Goal: Task Accomplishment & Management: Manage account settings

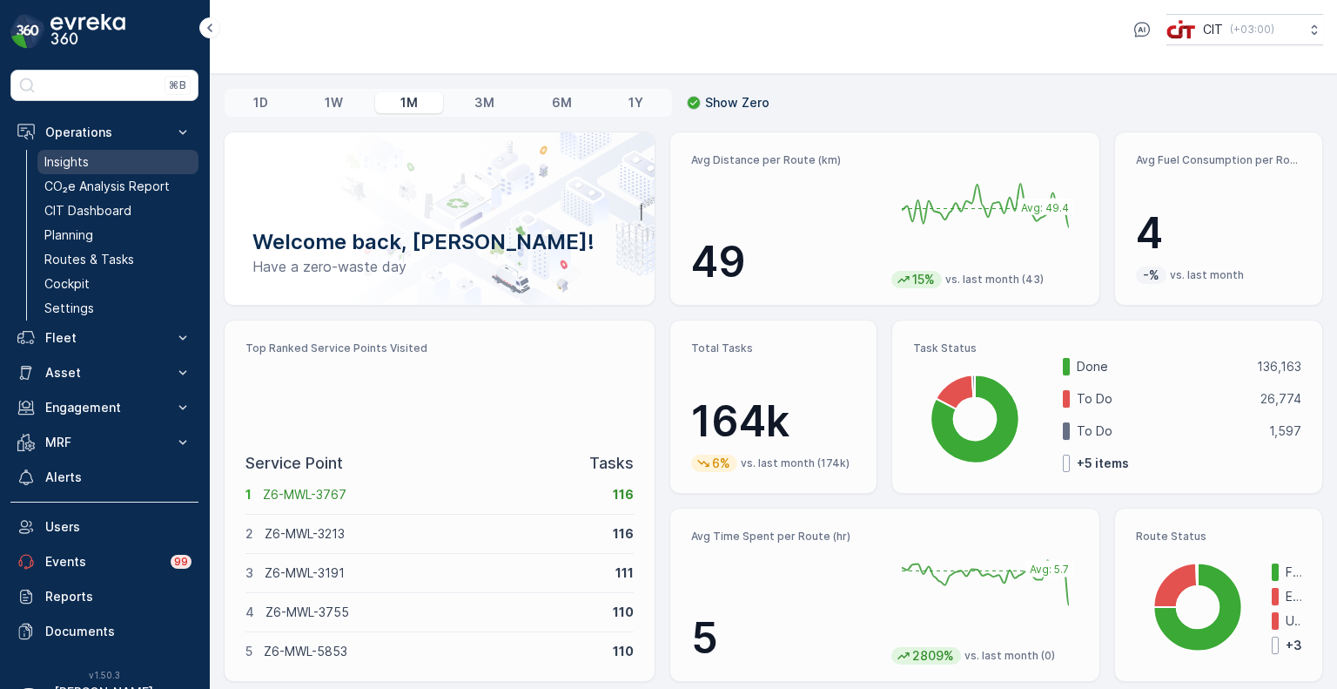
click at [66, 165] on p "Insights" at bounding box center [66, 161] width 44 height 17
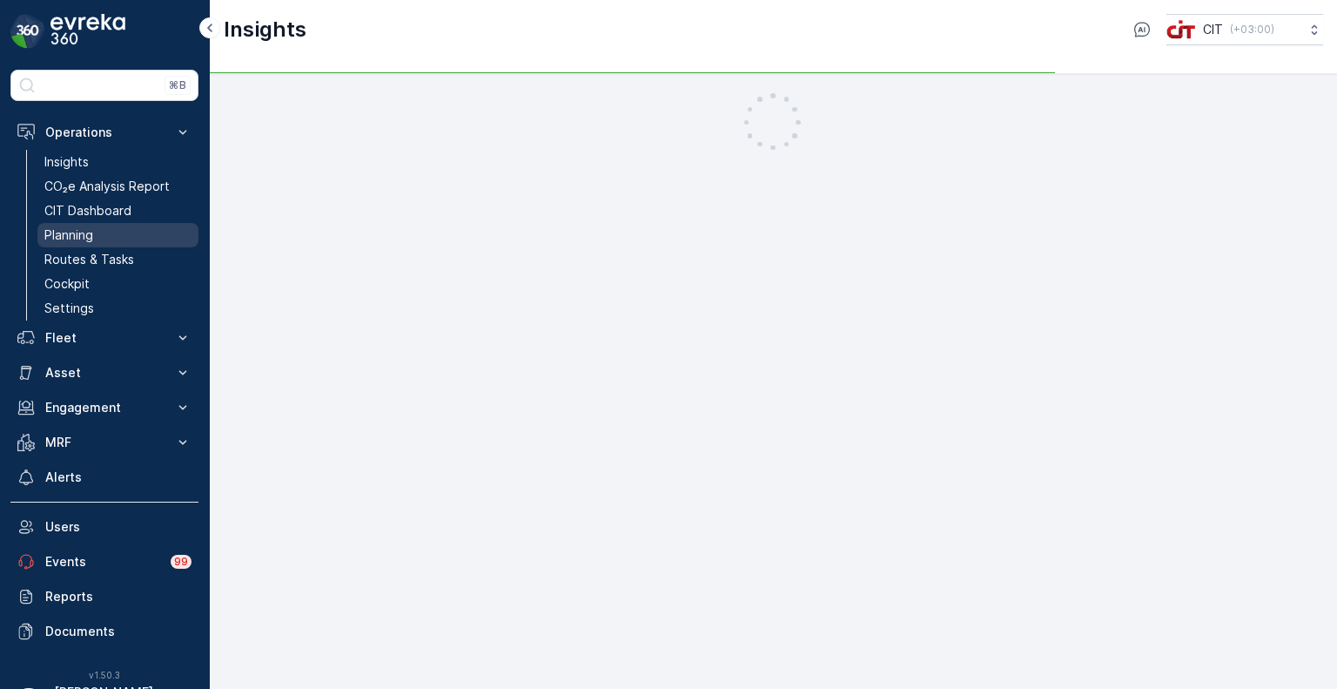
click at [63, 232] on p "Planning" at bounding box center [68, 234] width 49 height 17
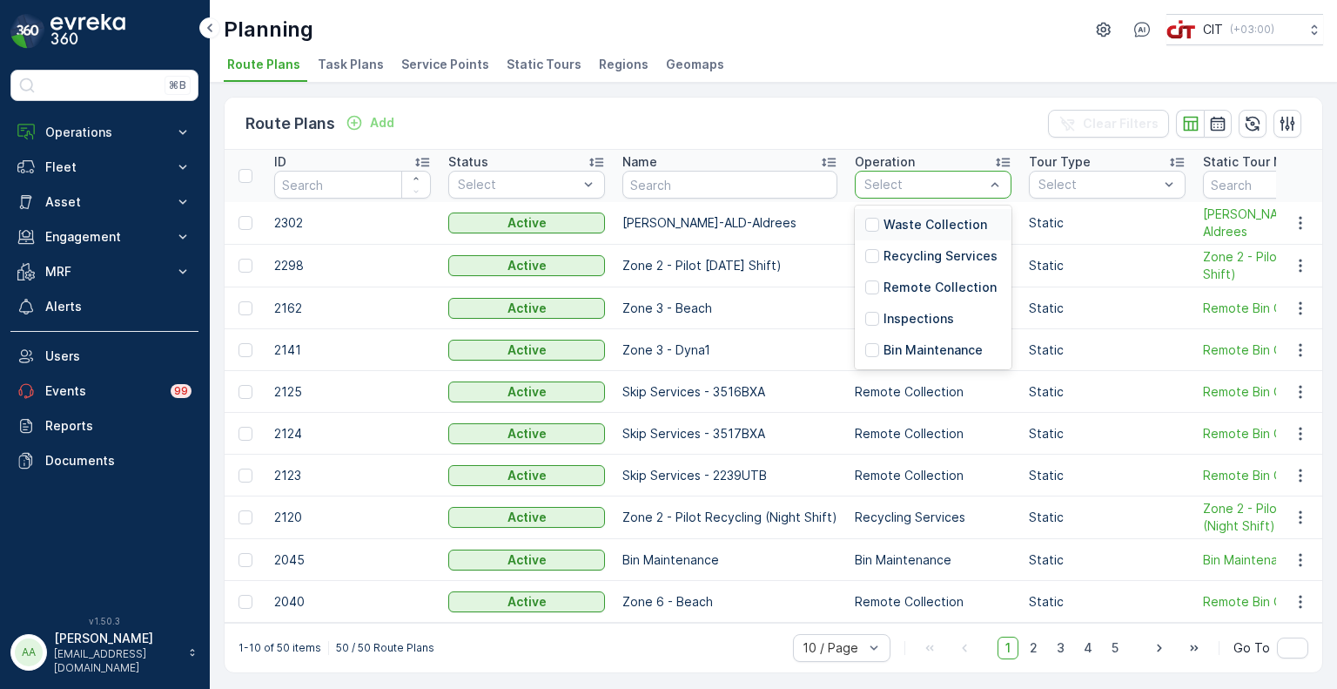
click at [918, 225] on p "Waste Collection" at bounding box center [936, 224] width 104 height 17
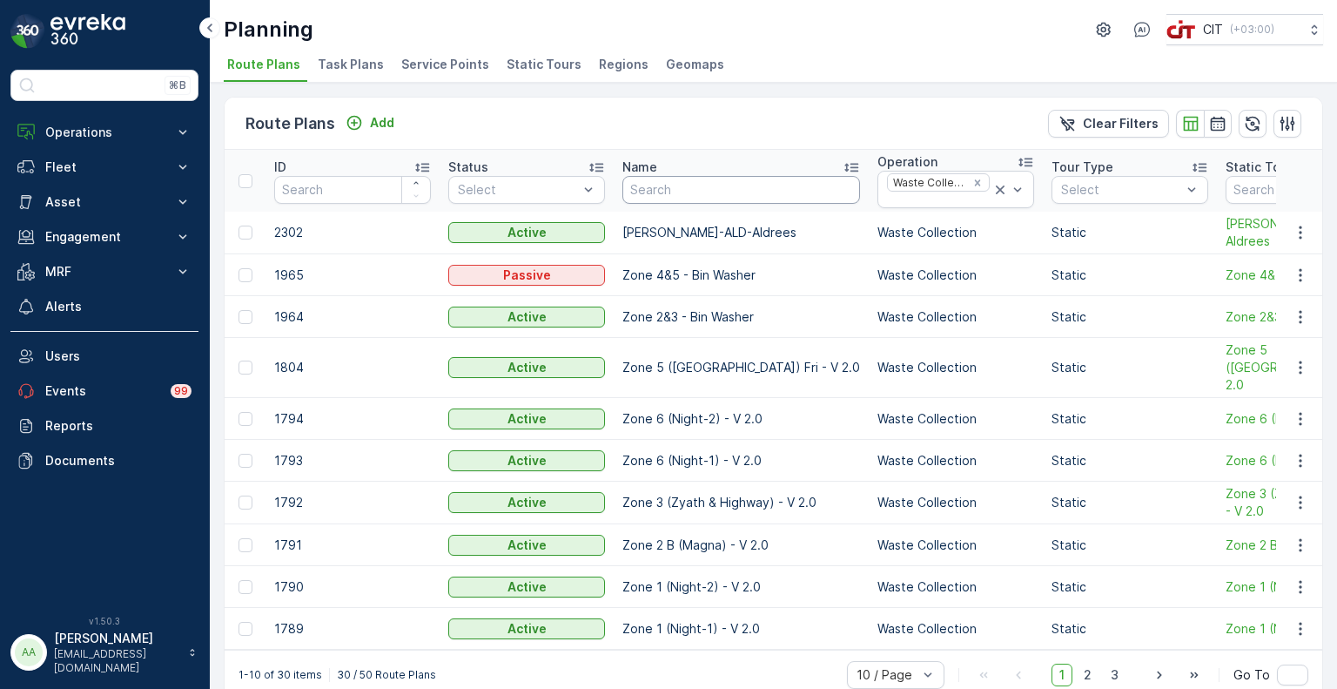
click at [723, 191] on input "text" at bounding box center [742, 190] width 238 height 28
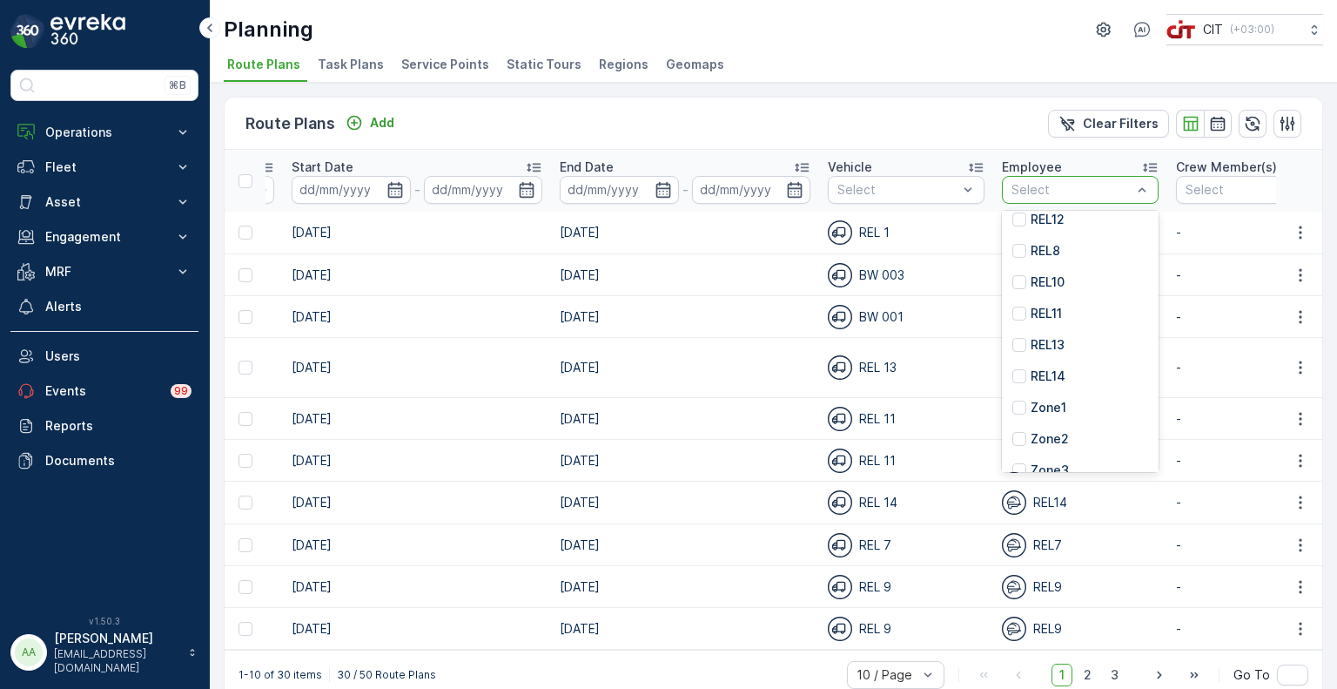
scroll to position [261, 0]
click at [1062, 253] on p "REL10" at bounding box center [1048, 250] width 34 height 17
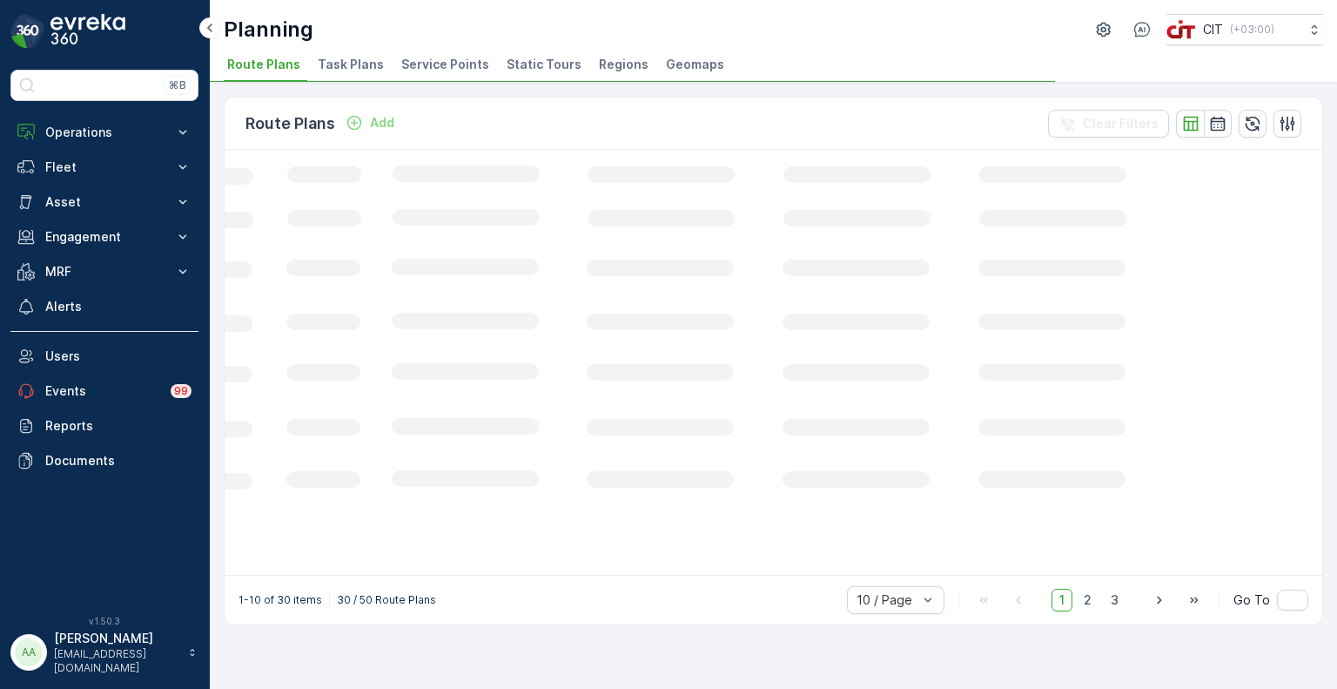
scroll to position [0, 573]
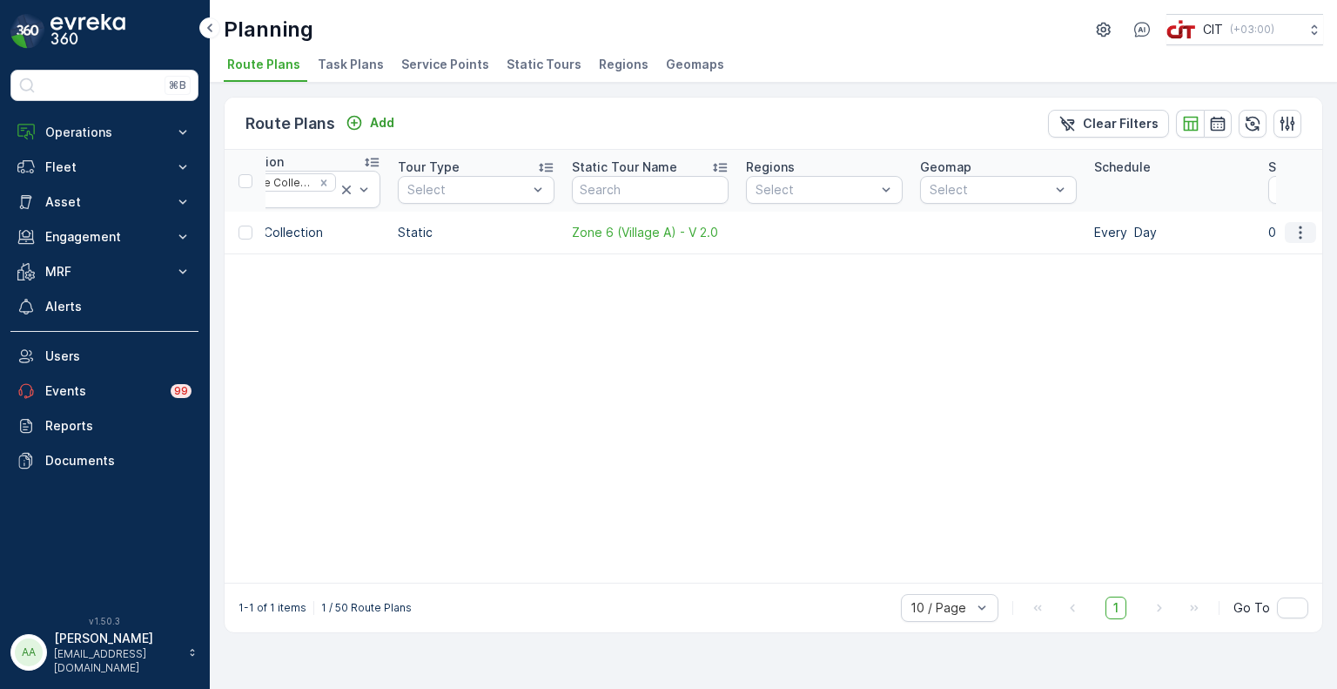
click at [1306, 232] on icon "button" at bounding box center [1300, 232] width 17 height 17
click at [1276, 259] on span "Edit Route Plan" at bounding box center [1285, 256] width 90 height 17
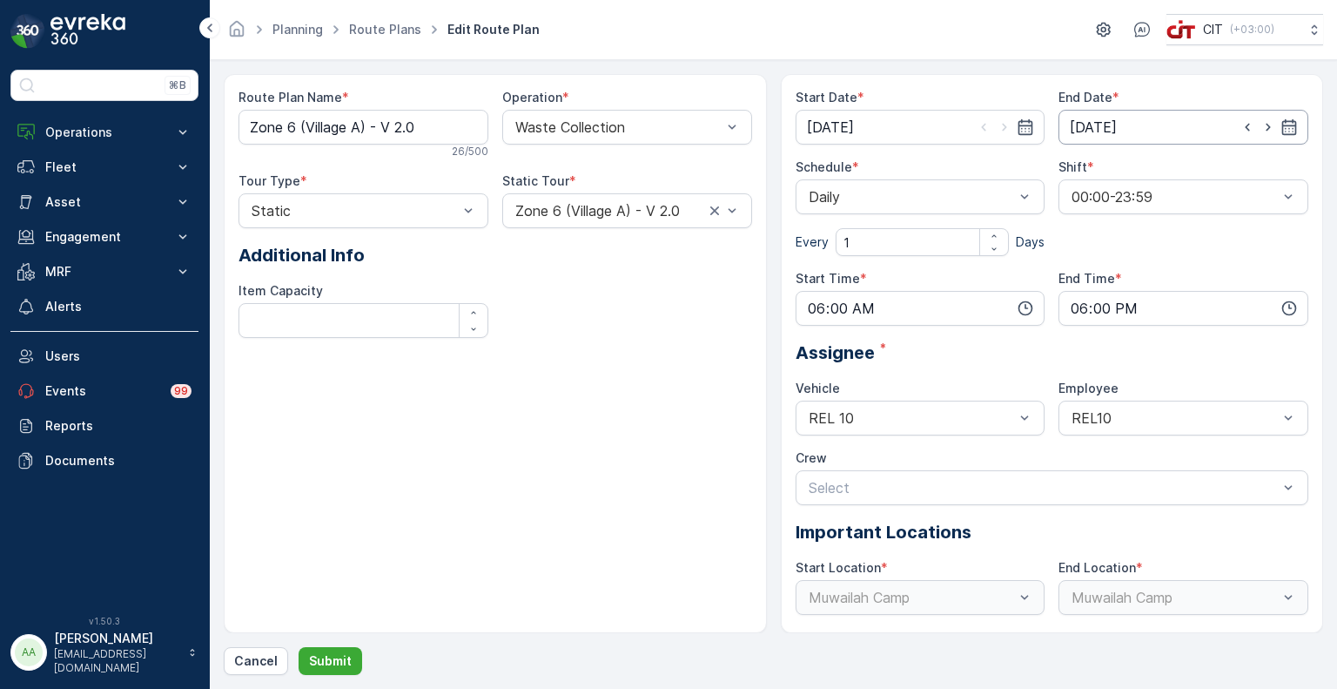
click at [1108, 128] on input "31.12.2026" at bounding box center [1184, 127] width 250 height 35
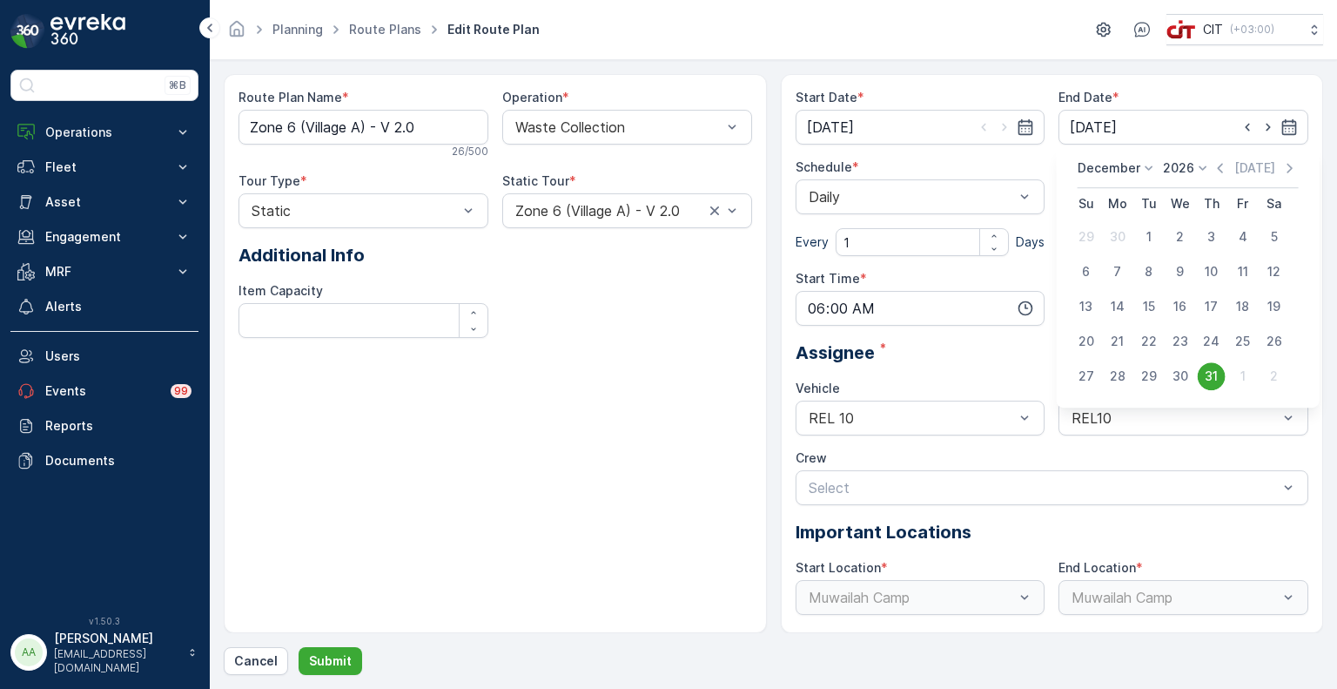
click at [1180, 169] on p "2026" at bounding box center [1178, 167] width 31 height 17
click at [1193, 305] on div "2025" at bounding box center [1189, 314] width 44 height 24
click at [1118, 164] on p "December" at bounding box center [1109, 167] width 63 height 17
click at [1112, 254] on span "September" at bounding box center [1121, 254] width 66 height 17
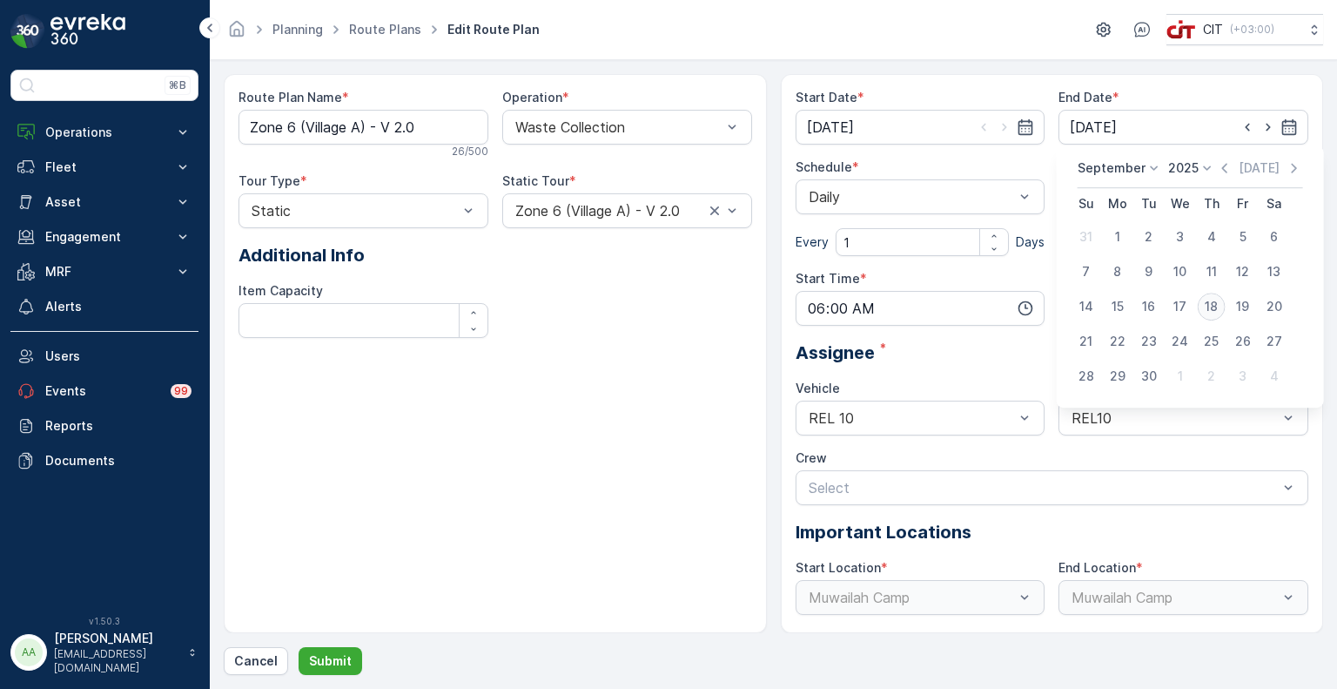
click at [1207, 304] on div "18" at bounding box center [1212, 307] width 28 height 28
type input "18.09.2025"
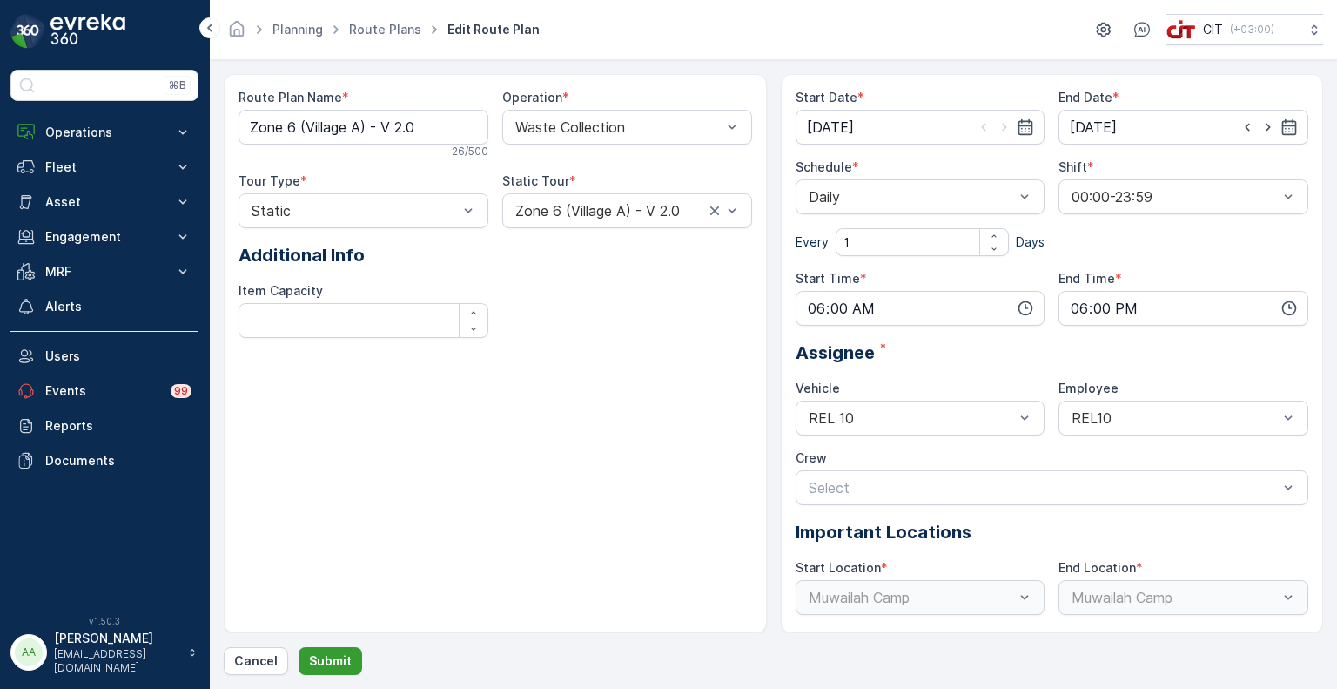
click at [329, 661] on p "Submit" at bounding box center [330, 660] width 43 height 17
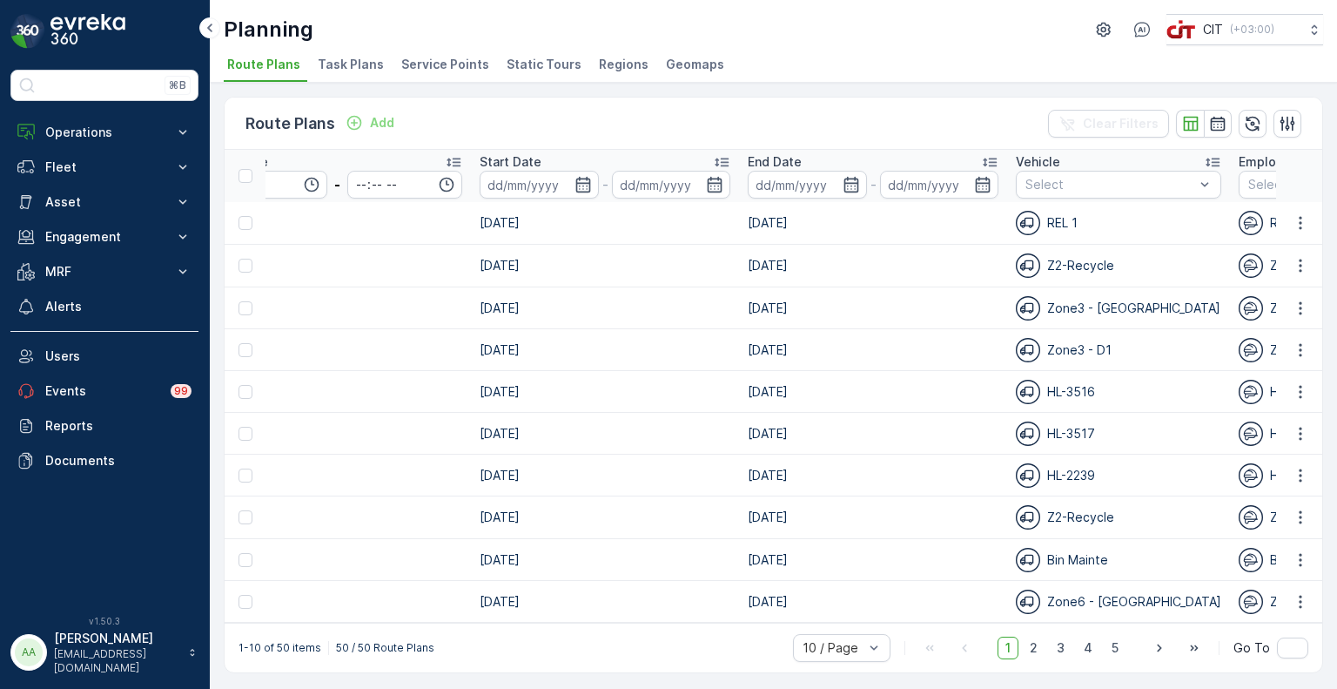
scroll to position [0, 2131]
type input "rel"
type input "rel9"
click at [1268, 218] on p "REL9" at bounding box center [1283, 224] width 30 height 17
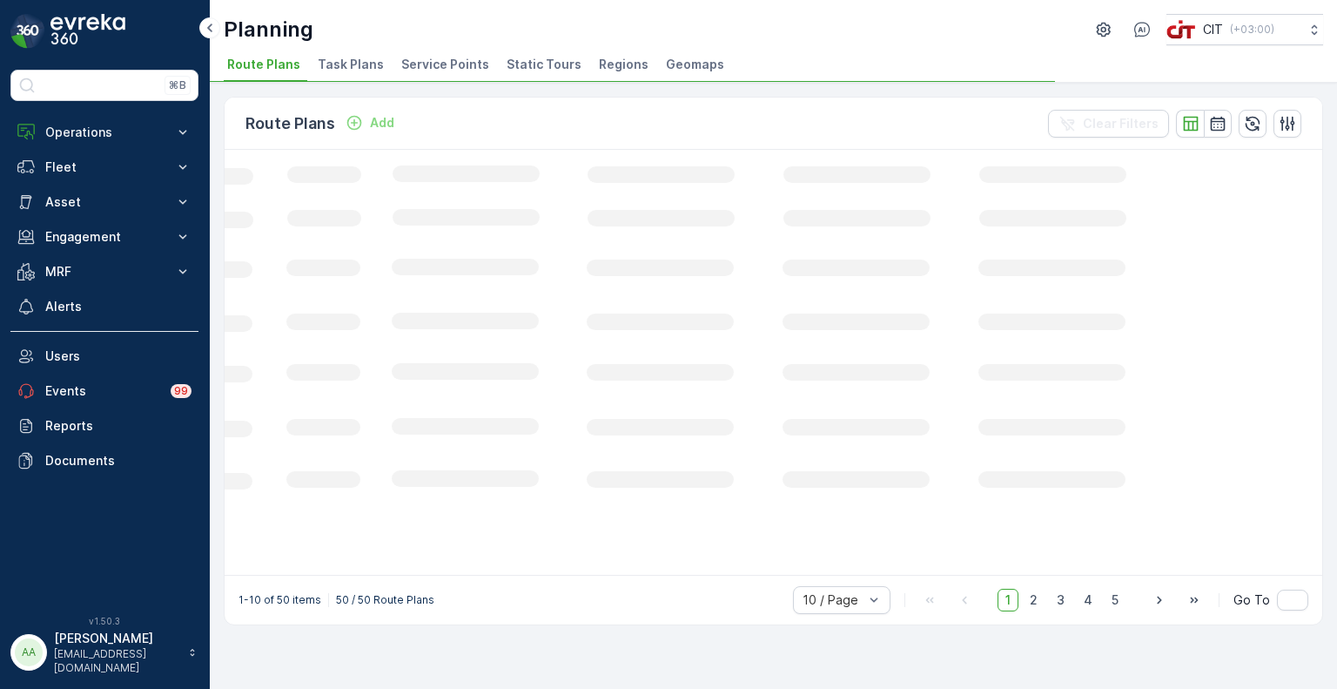
scroll to position [0, 573]
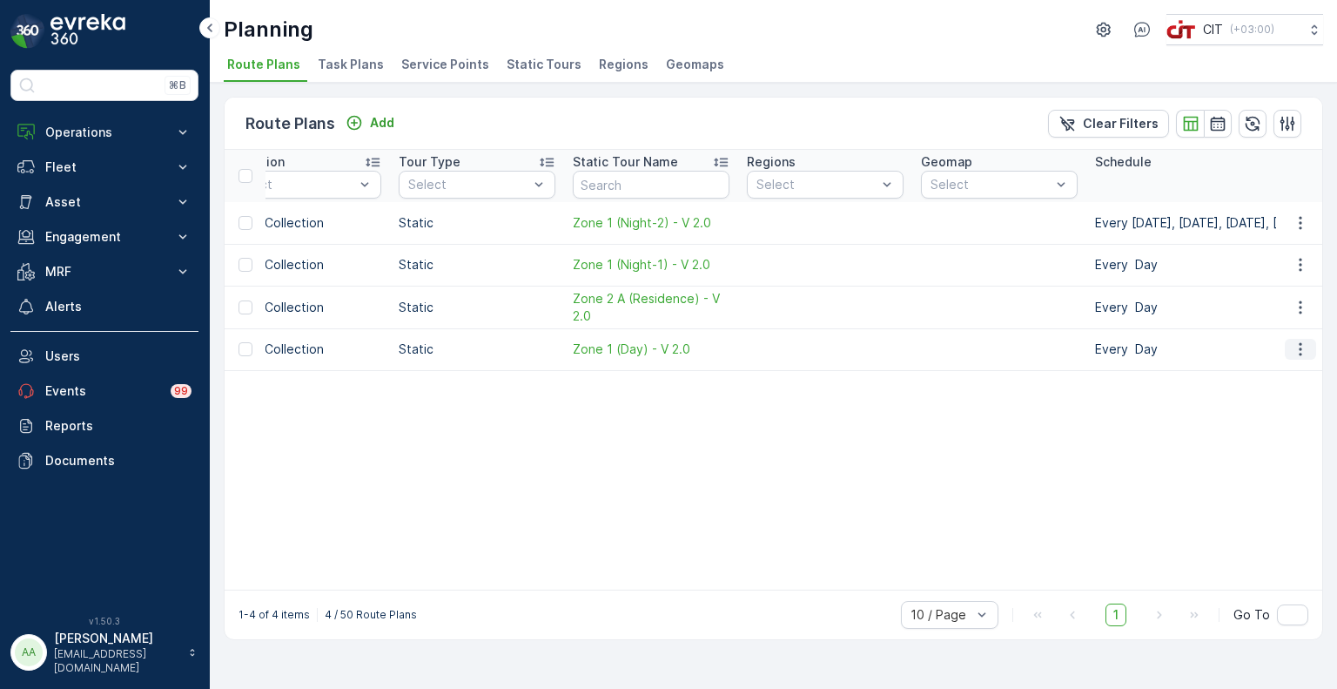
click at [1297, 342] on icon "button" at bounding box center [1300, 348] width 17 height 17
click at [1285, 374] on span "Edit Route Plan" at bounding box center [1285, 373] width 90 height 17
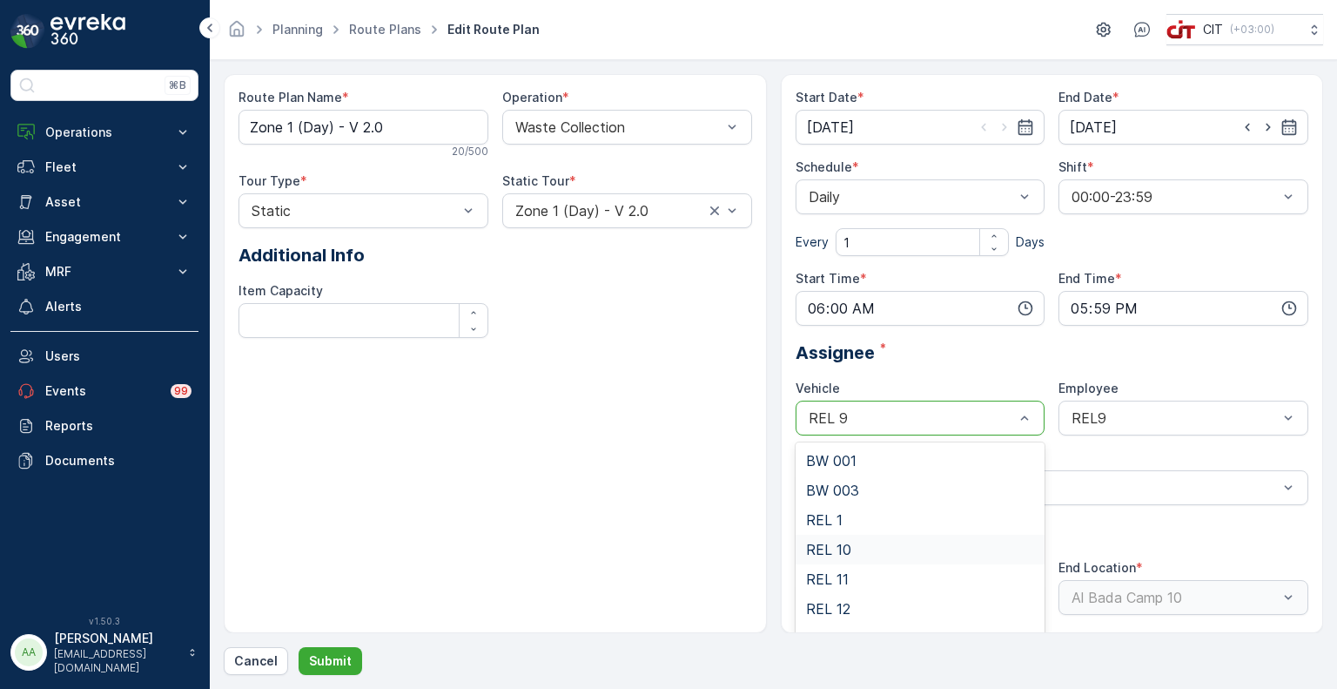
click at [850, 542] on span "REL 10" at bounding box center [828, 550] width 45 height 16
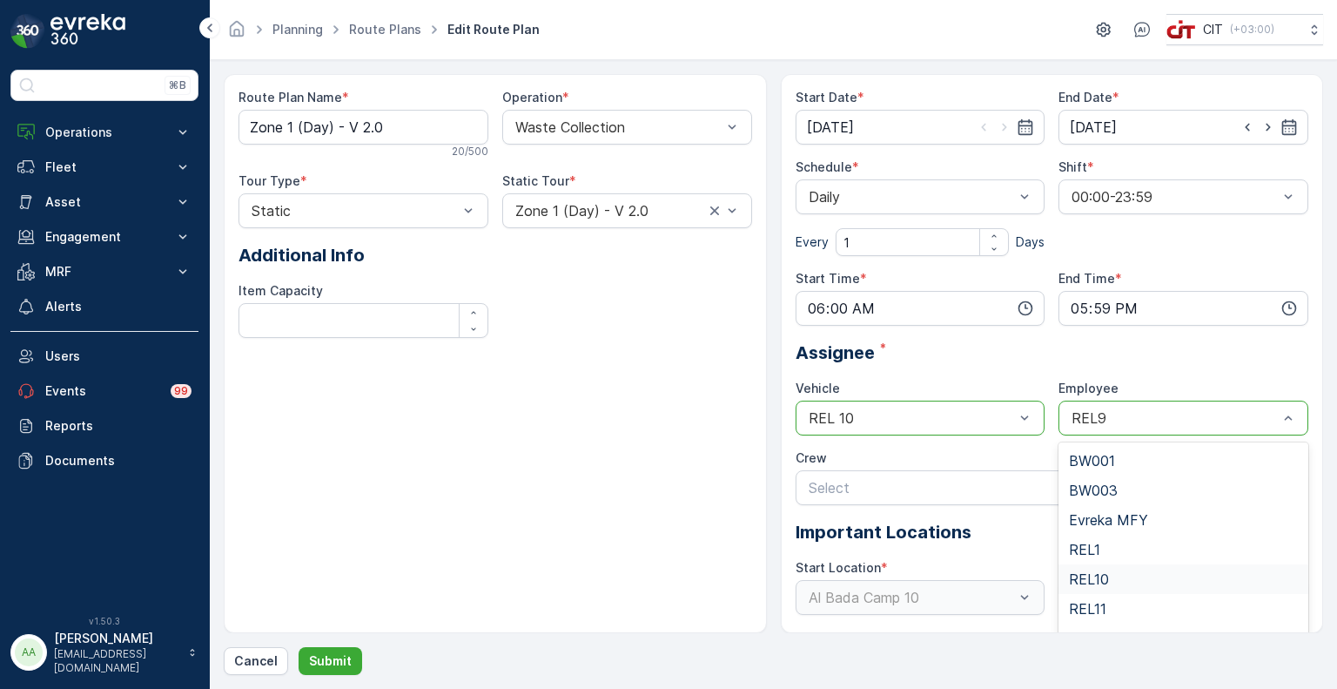
click at [1094, 578] on span "REL10" at bounding box center [1089, 579] width 40 height 16
click at [320, 660] on p "Submit" at bounding box center [330, 660] width 43 height 17
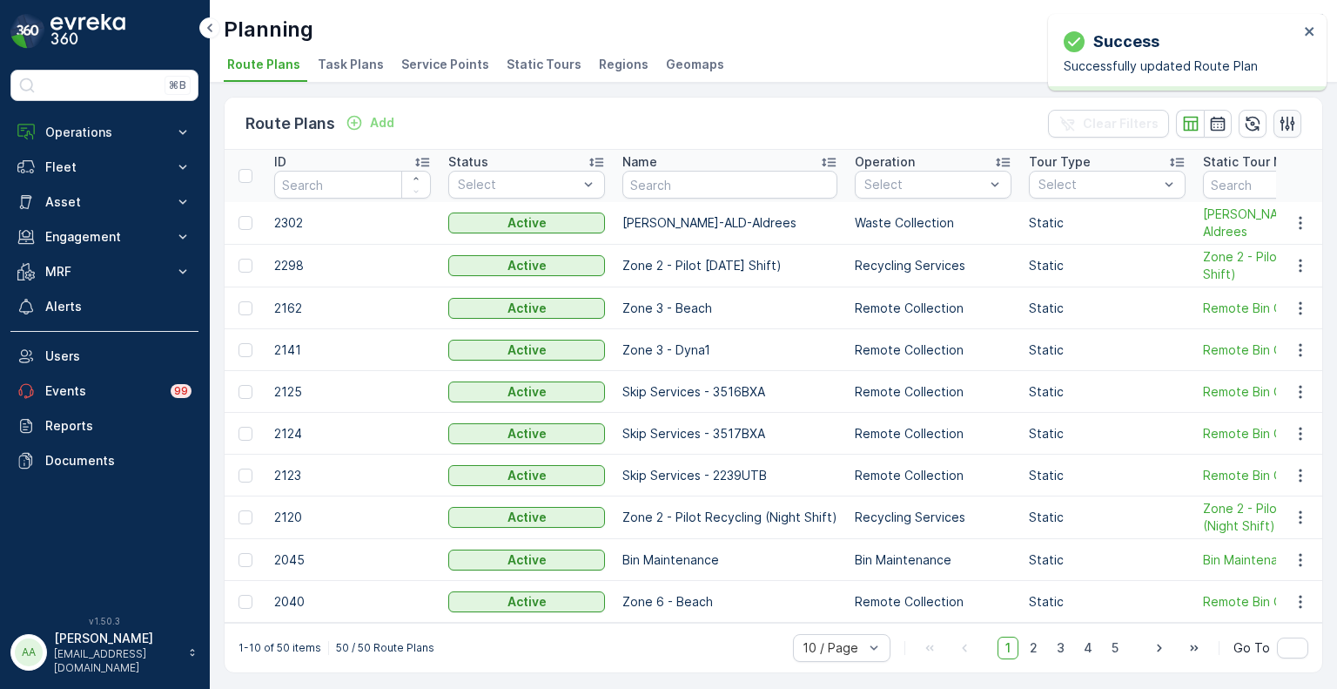
click at [1289, 120] on icon "button" at bounding box center [1288, 123] width 15 height 15
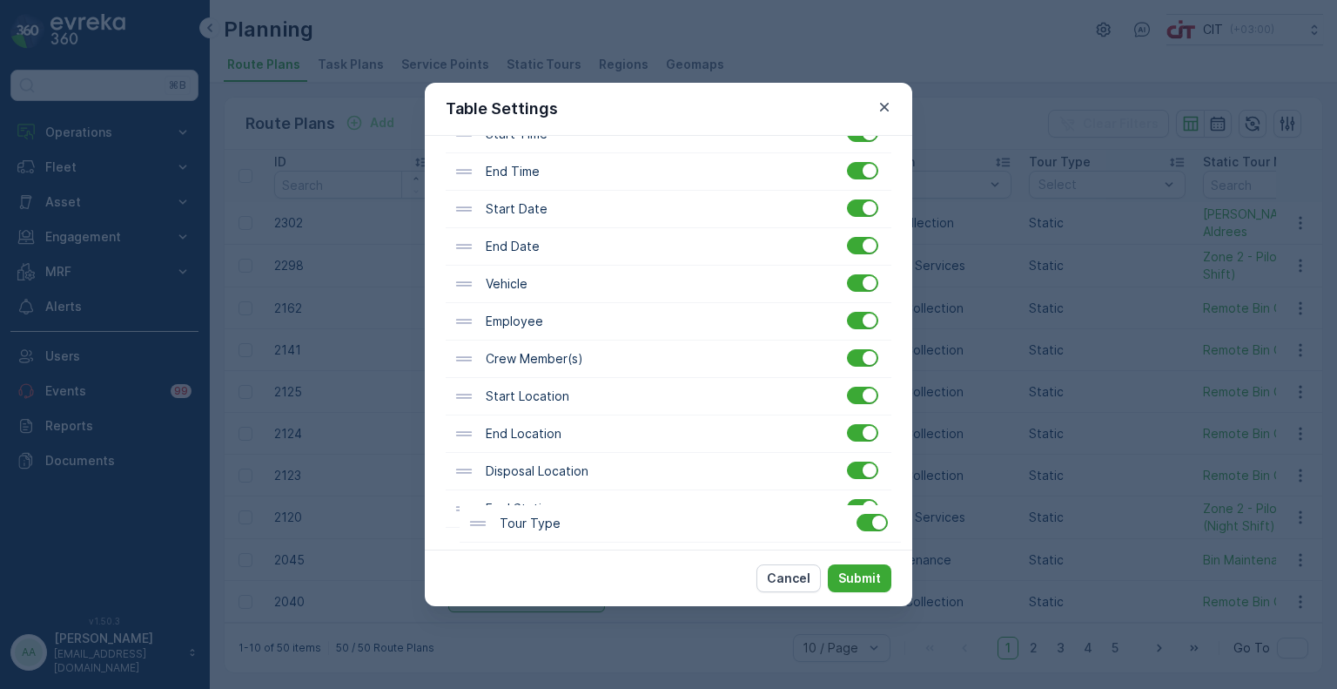
scroll to position [529, 0]
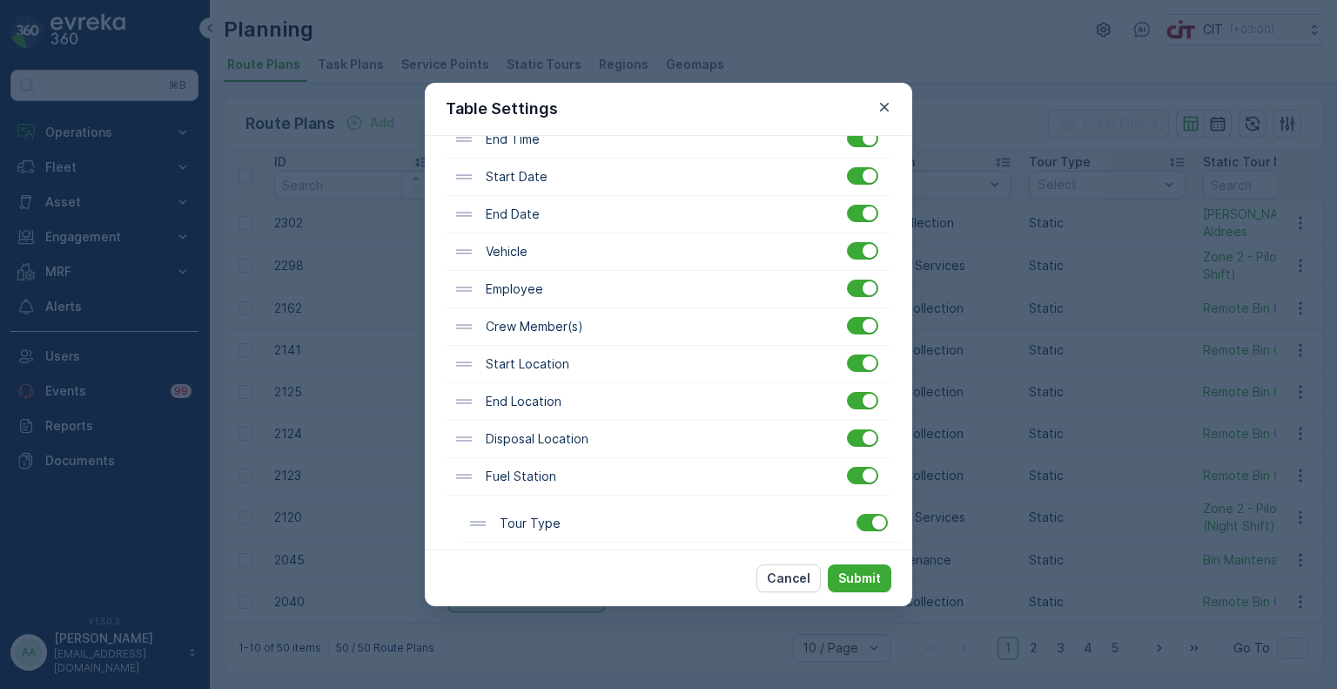
drag, startPoint x: 528, startPoint y: 452, endPoint x: 542, endPoint y: 538, distance: 87.3
click at [542, 538] on div "Filter Settings Show Filter Column Settings ID Status Name Operation Tour Type …" at bounding box center [669, 343] width 488 height 414
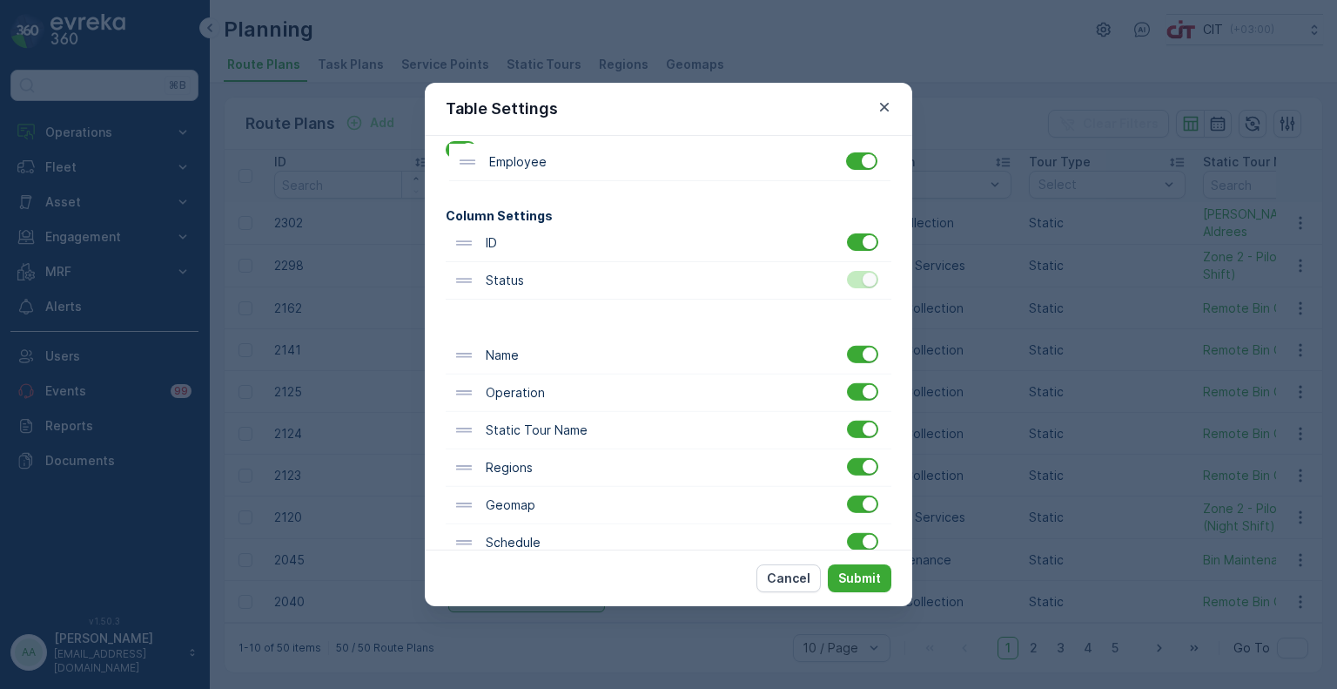
scroll to position [0, 0]
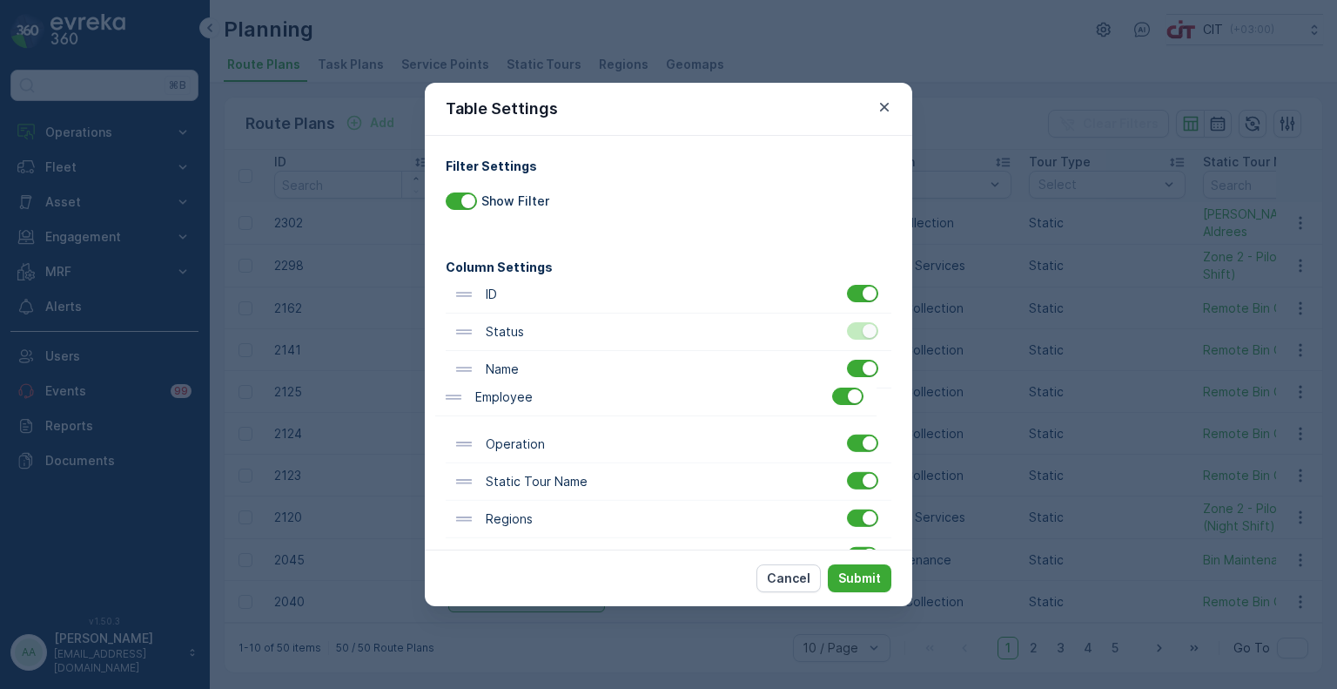
drag, startPoint x: 522, startPoint y: 293, endPoint x: 512, endPoint y: 398, distance: 105.0
click at [512, 398] on div "ID Status Name Operation Static Tour Name Regions Geomap Schedule Shift Start T…" at bounding box center [669, 669] width 446 height 786
click at [855, 575] on p "Submit" at bounding box center [860, 577] width 43 height 17
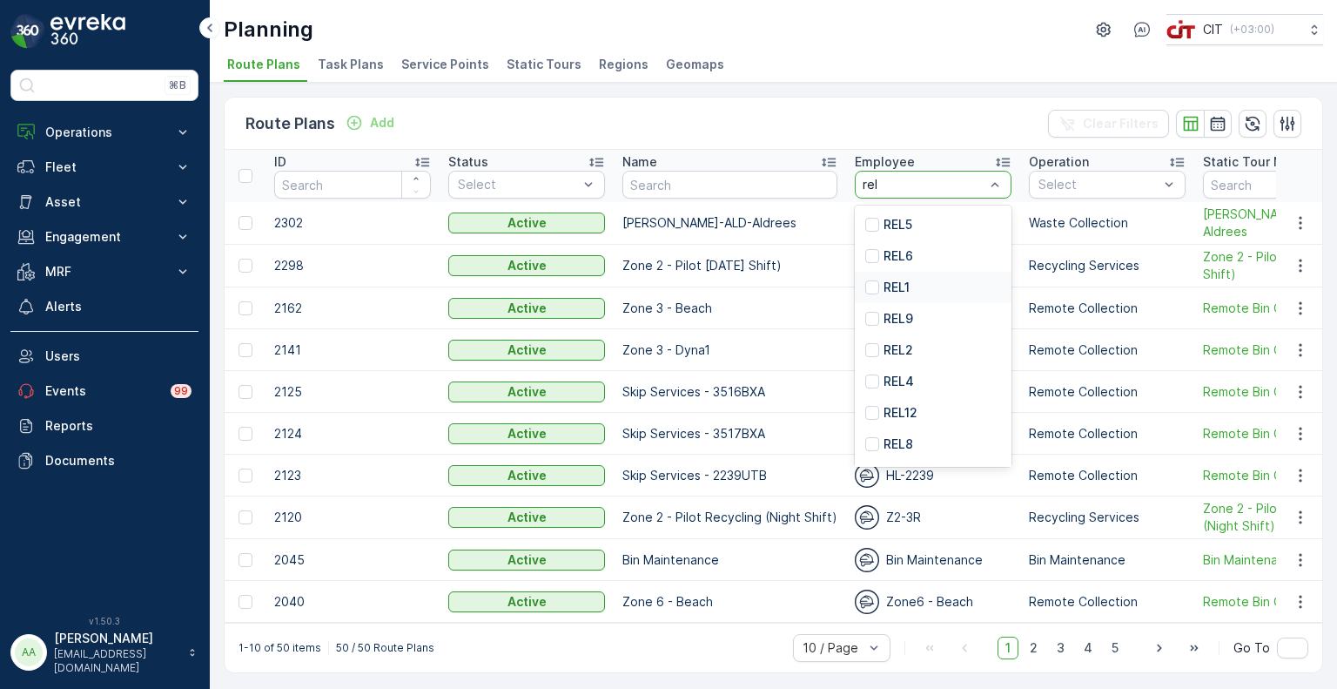
type input "rel9"
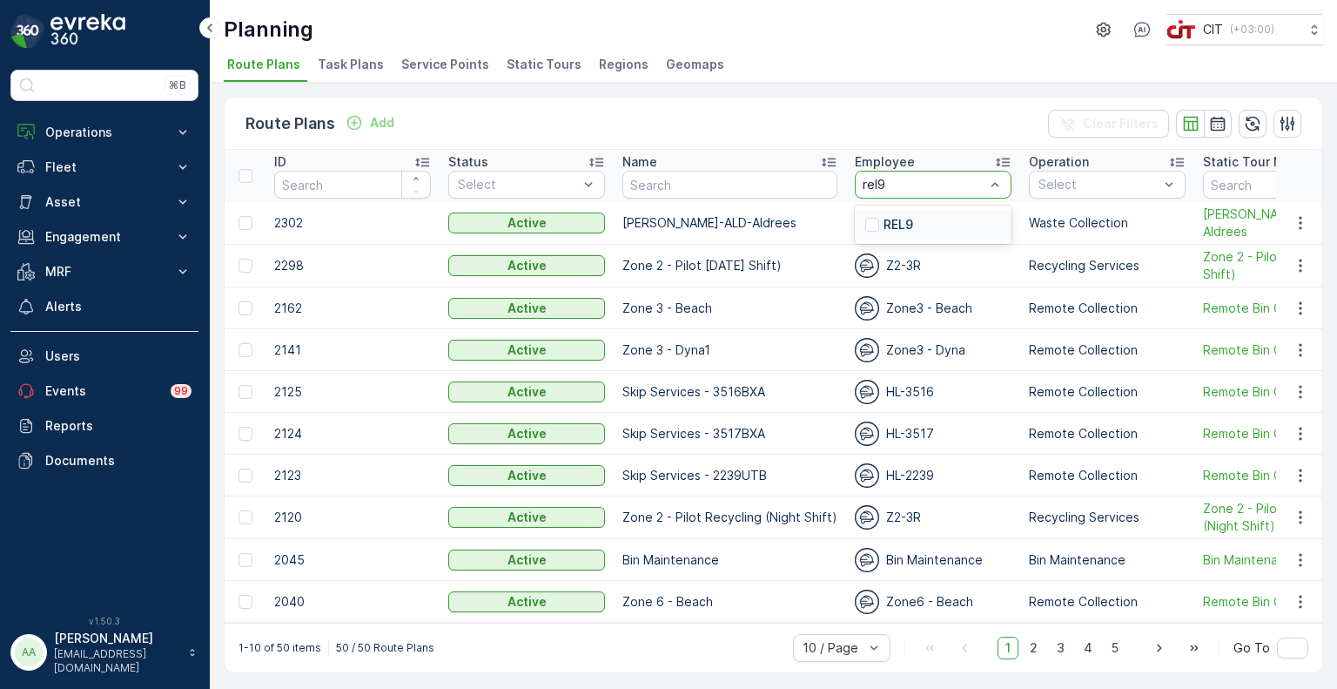
click at [884, 218] on p "REL9" at bounding box center [899, 224] width 30 height 17
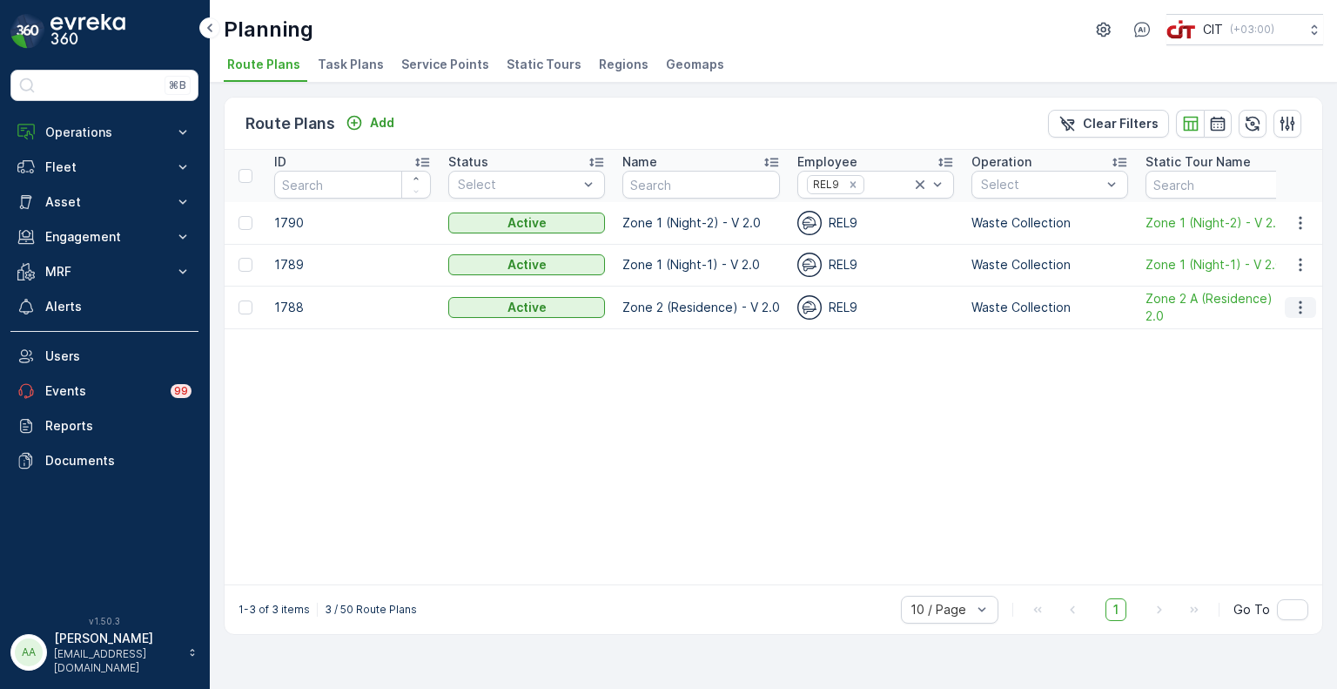
click at [1306, 306] on icon "button" at bounding box center [1300, 307] width 17 height 17
click at [1283, 321] on div "Edit Route Plan" at bounding box center [1285, 332] width 104 height 24
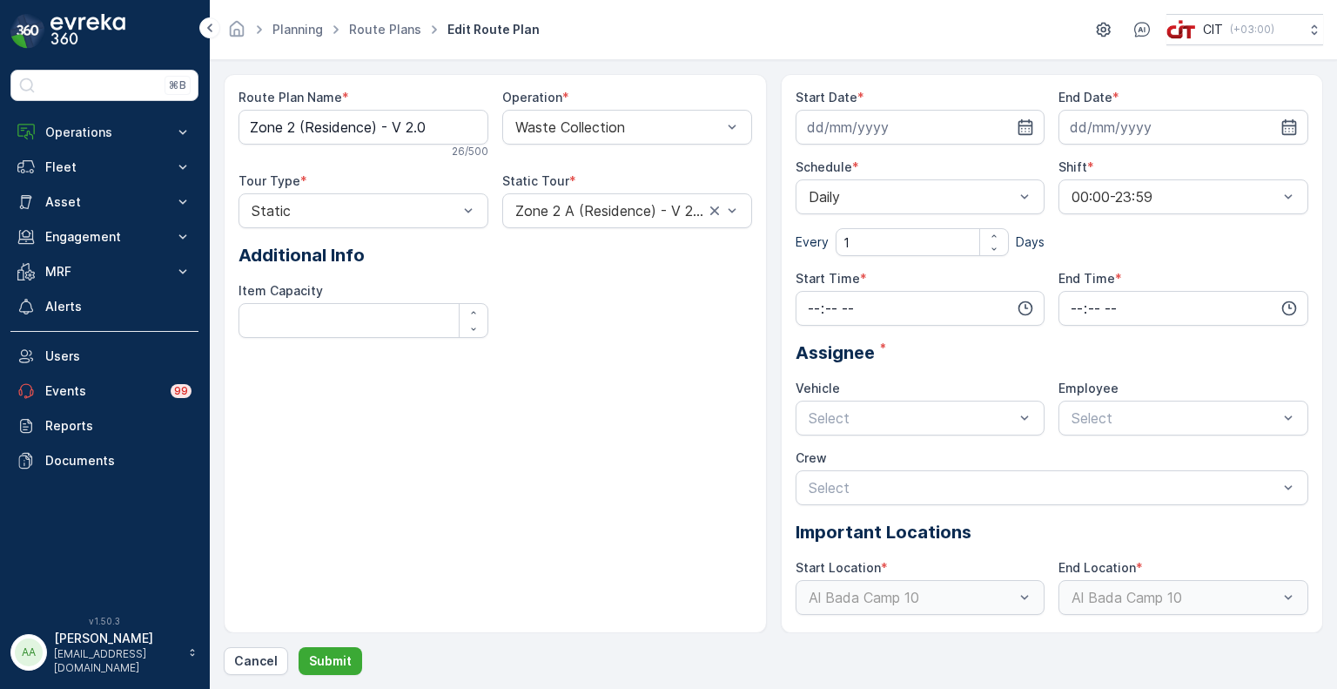
type input "08.10.2024"
type input "31.12.2026"
type input "18:01"
type input "20:59"
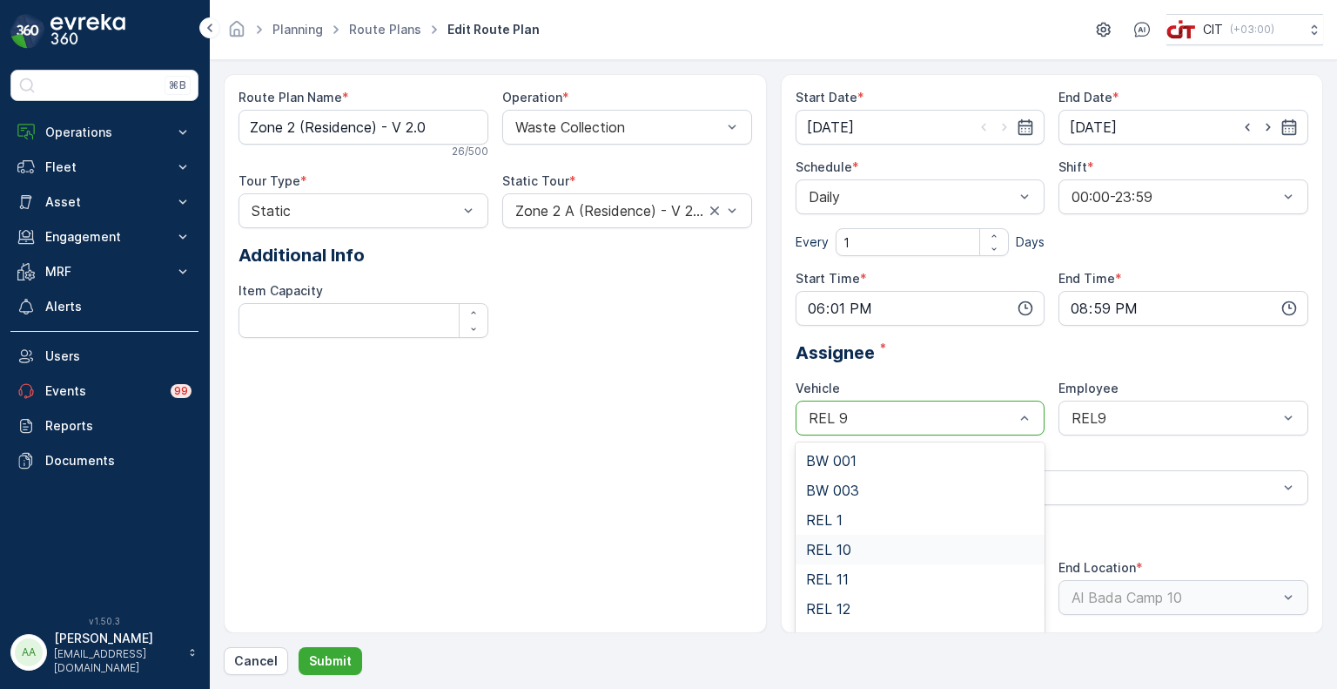
click at [837, 545] on span "REL 10" at bounding box center [828, 550] width 45 height 16
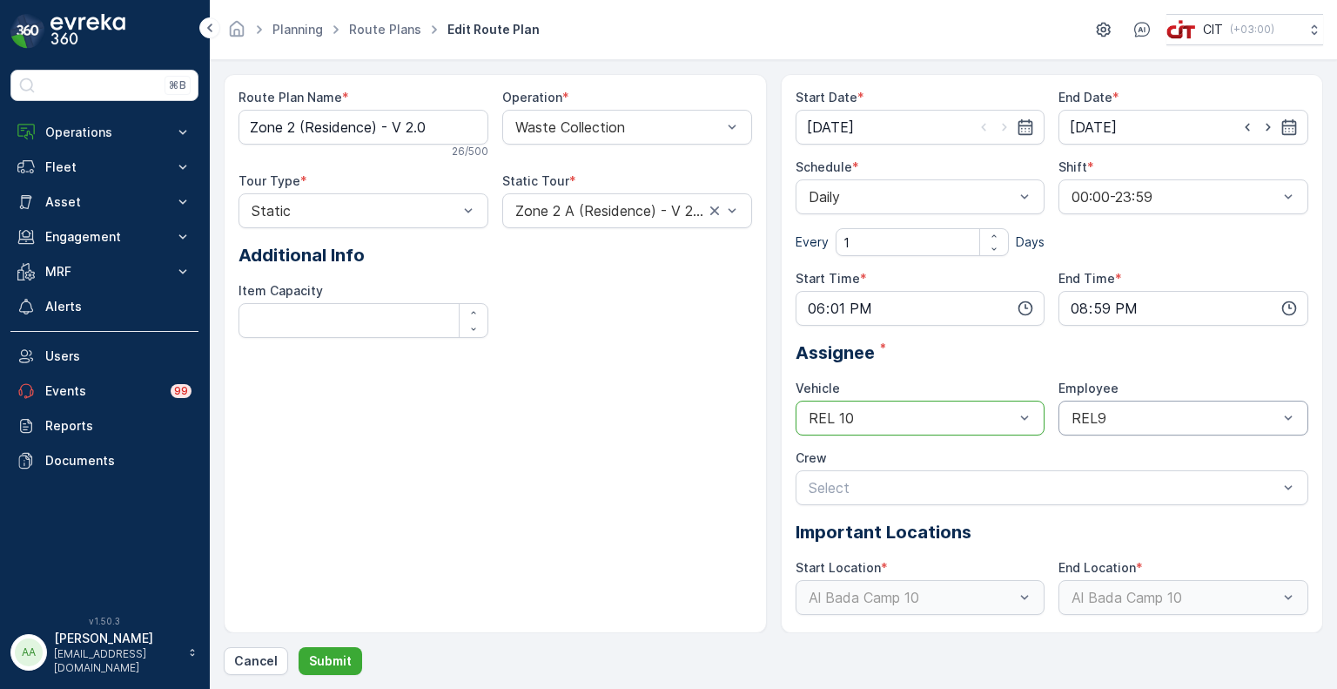
click at [1132, 404] on div "REL9" at bounding box center [1184, 418] width 250 height 35
click at [1117, 576] on div "REL10" at bounding box center [1183, 579] width 229 height 16
click at [333, 660] on p "Submit" at bounding box center [330, 660] width 43 height 17
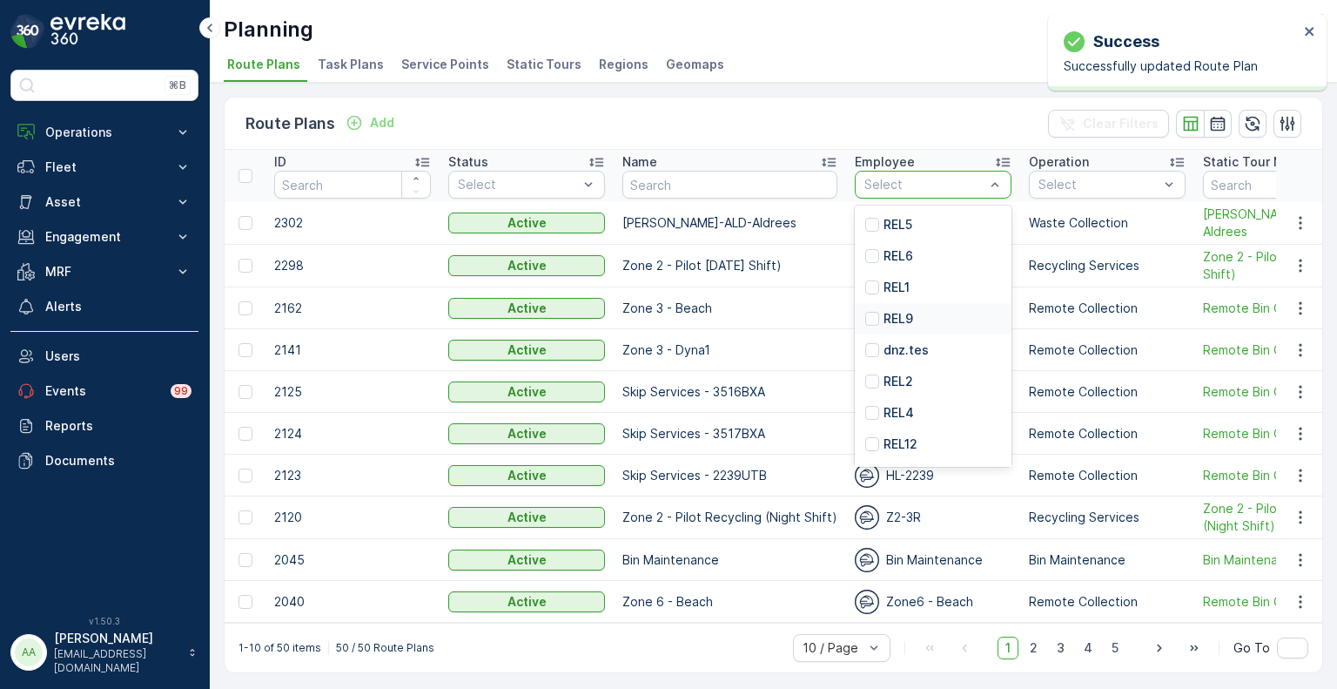
click at [916, 323] on div "REL9" at bounding box center [933, 318] width 157 height 31
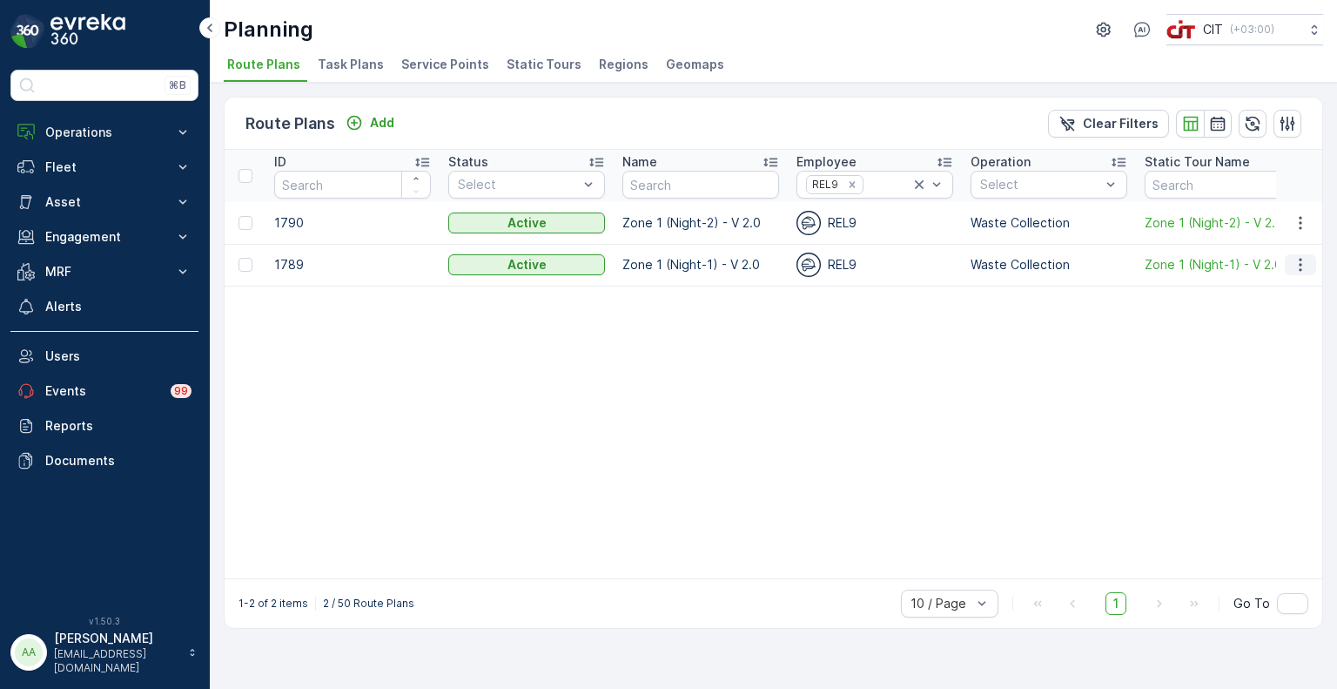
click at [1303, 266] on icon "button" at bounding box center [1300, 264] width 17 height 17
click at [1282, 293] on span "Edit Route Plan" at bounding box center [1285, 289] width 90 height 17
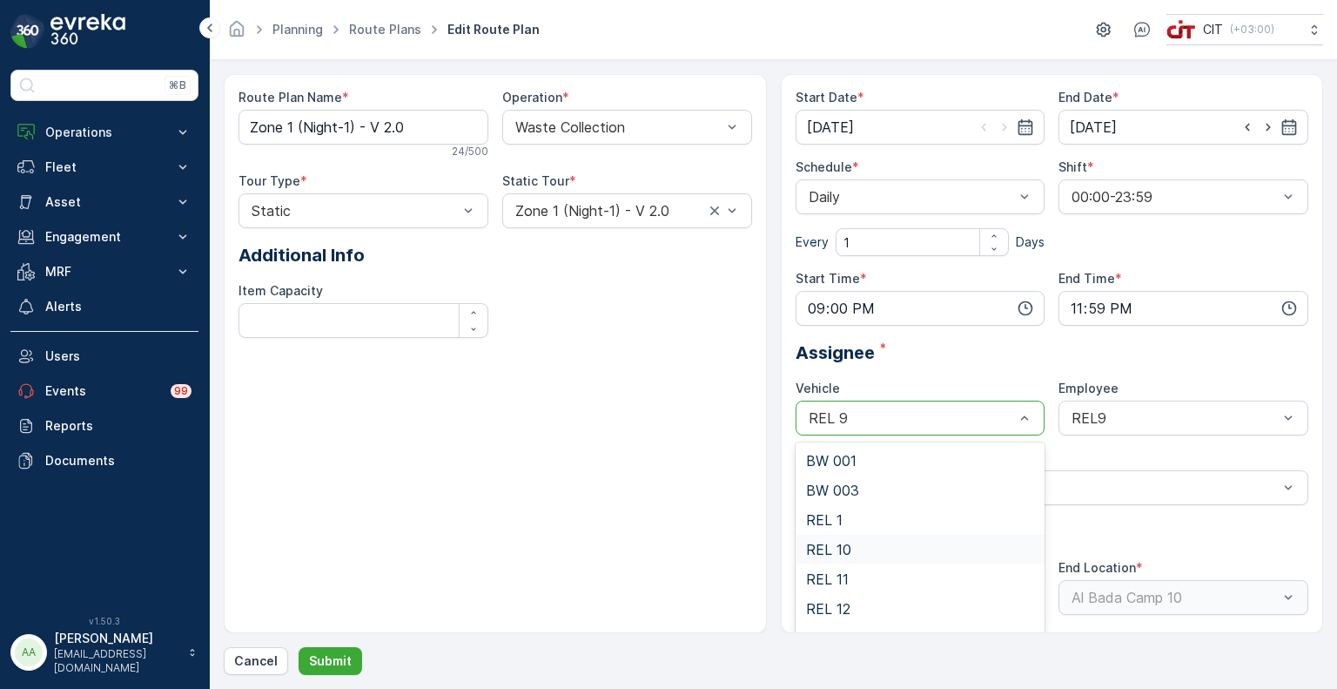
click at [837, 544] on span "REL 10" at bounding box center [828, 550] width 45 height 16
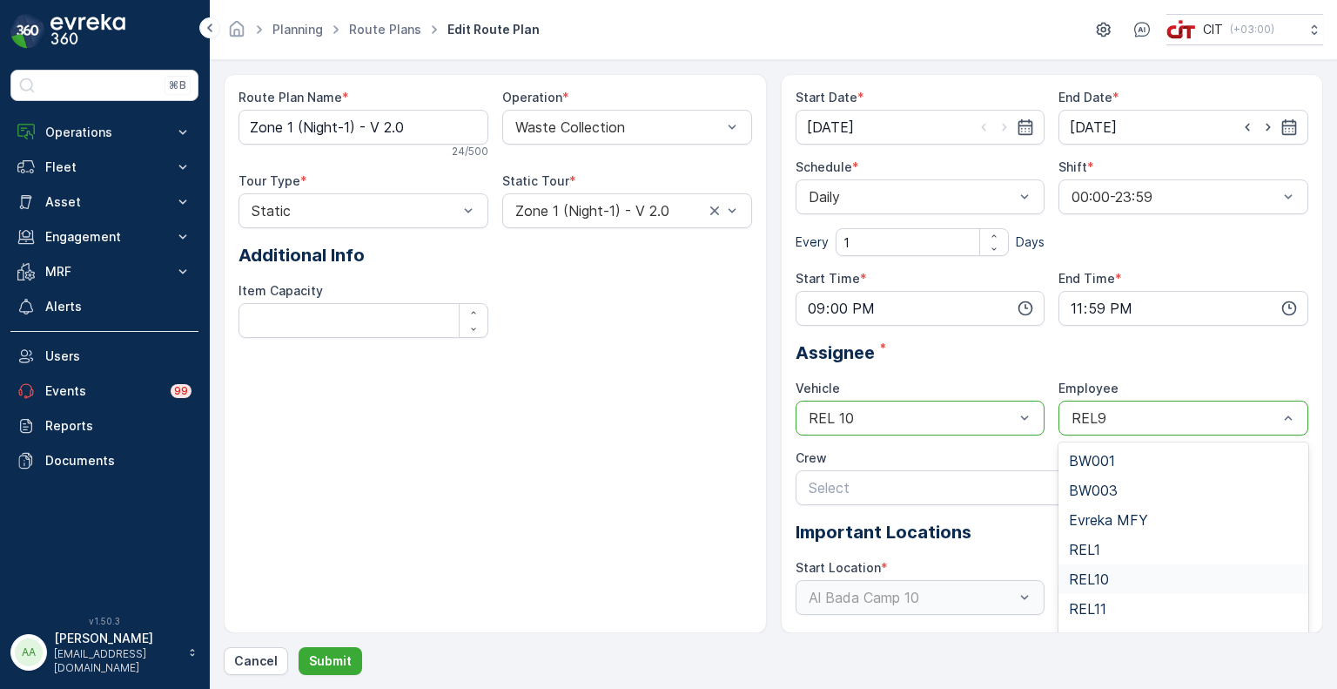
click at [1105, 575] on span "REL10" at bounding box center [1089, 579] width 40 height 16
click at [338, 661] on p "Submit" at bounding box center [330, 660] width 43 height 17
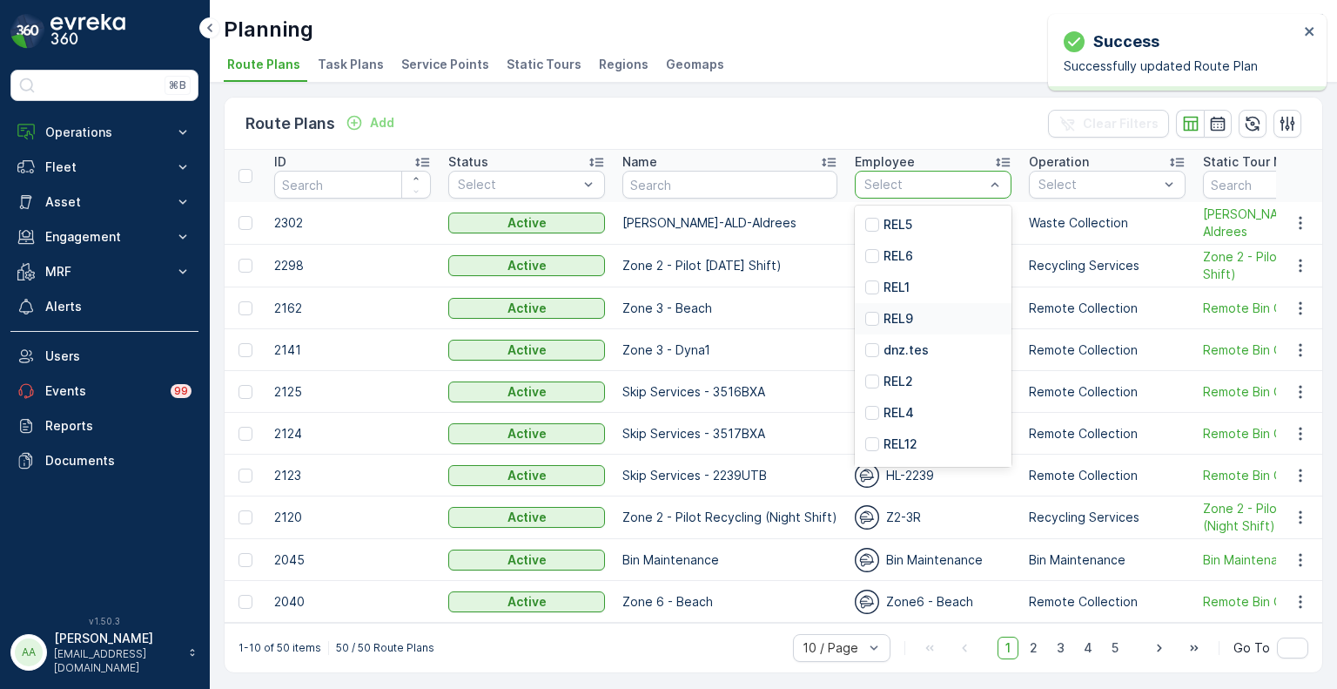
click at [906, 321] on p "REL9" at bounding box center [899, 318] width 30 height 17
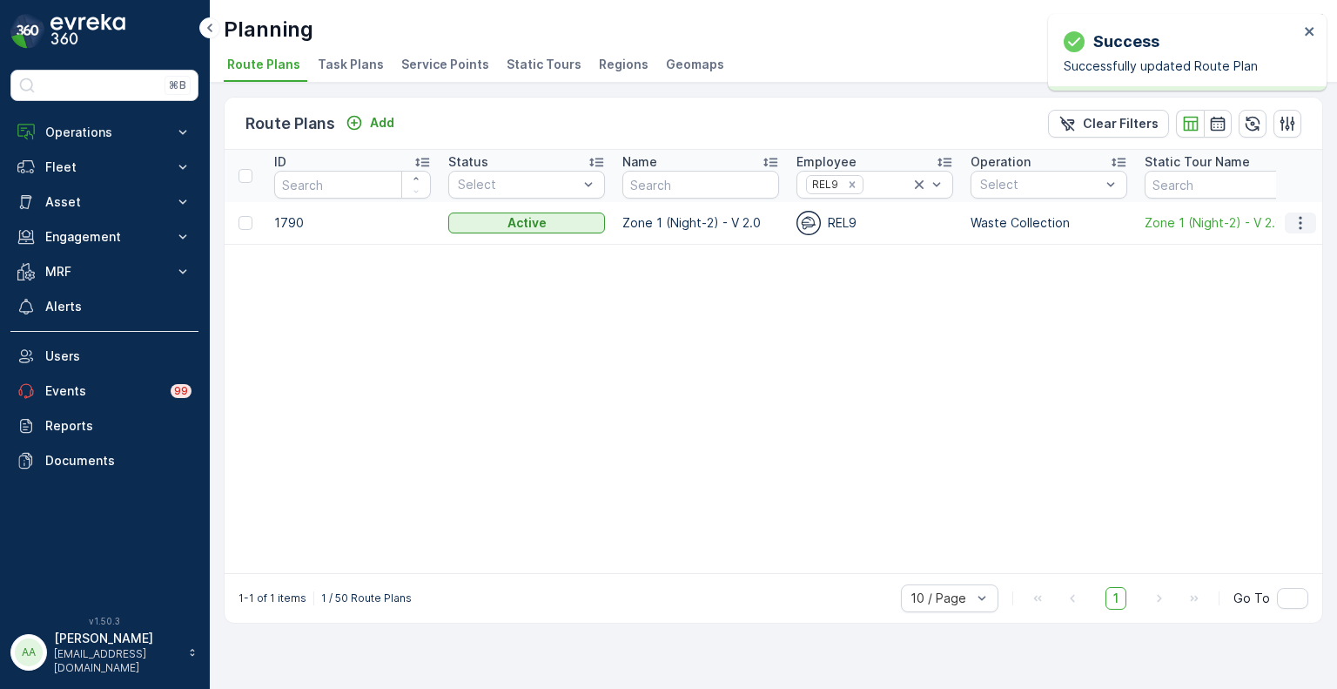
click at [1298, 220] on icon "button" at bounding box center [1300, 222] width 17 height 17
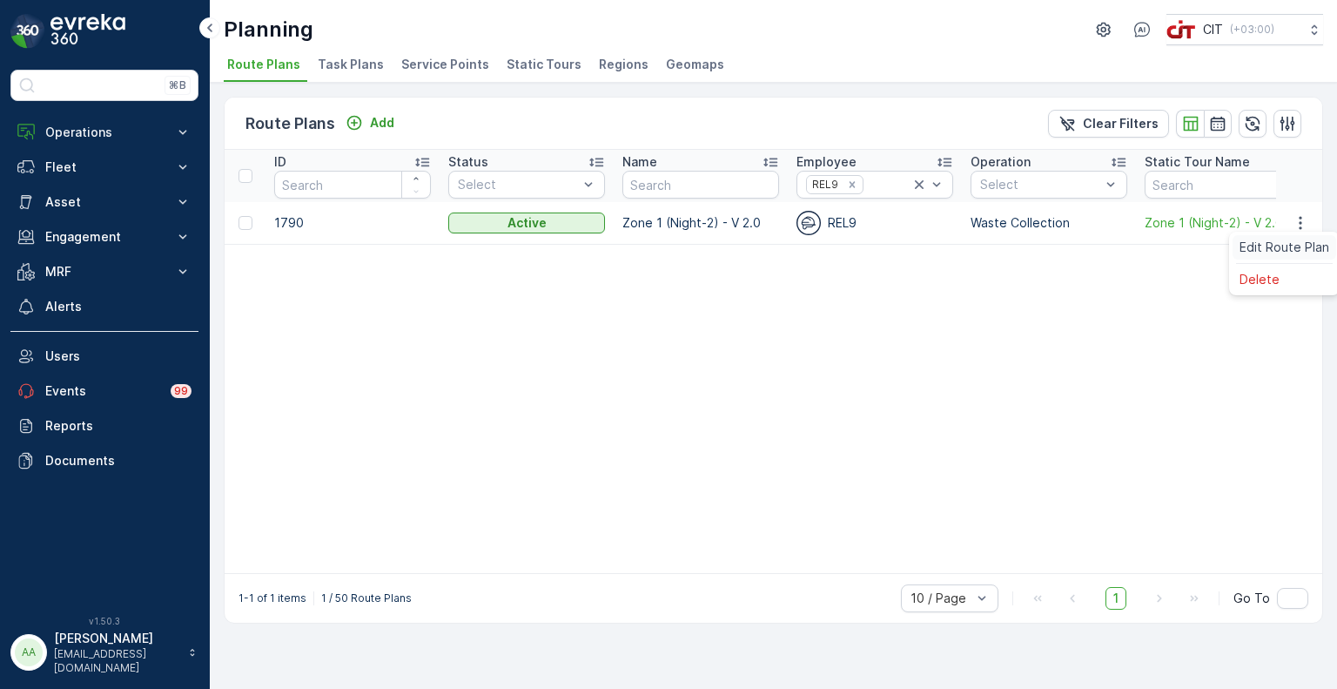
click at [1282, 244] on span "Edit Route Plan" at bounding box center [1285, 247] width 90 height 17
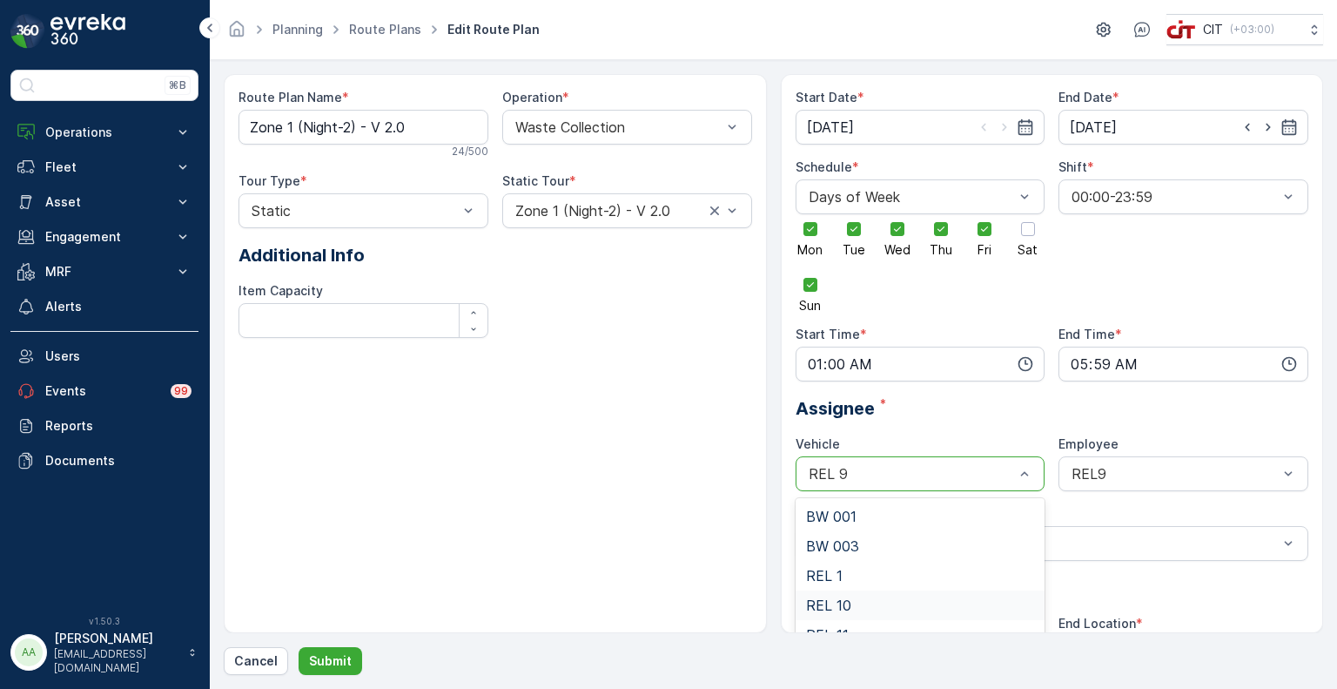
click at [853, 591] on div "REL 10" at bounding box center [921, 605] width 250 height 30
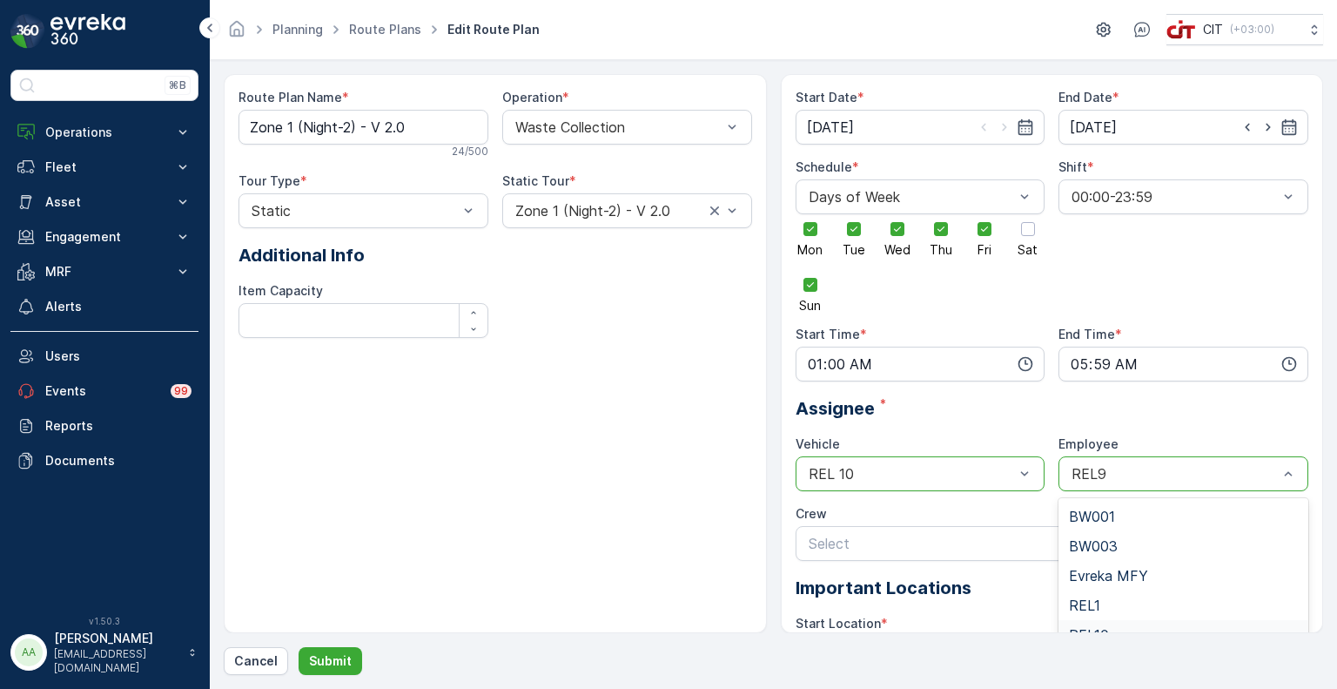
click at [1115, 627] on div "REL10" at bounding box center [1183, 635] width 229 height 16
click at [329, 664] on p "Submit" at bounding box center [330, 660] width 43 height 17
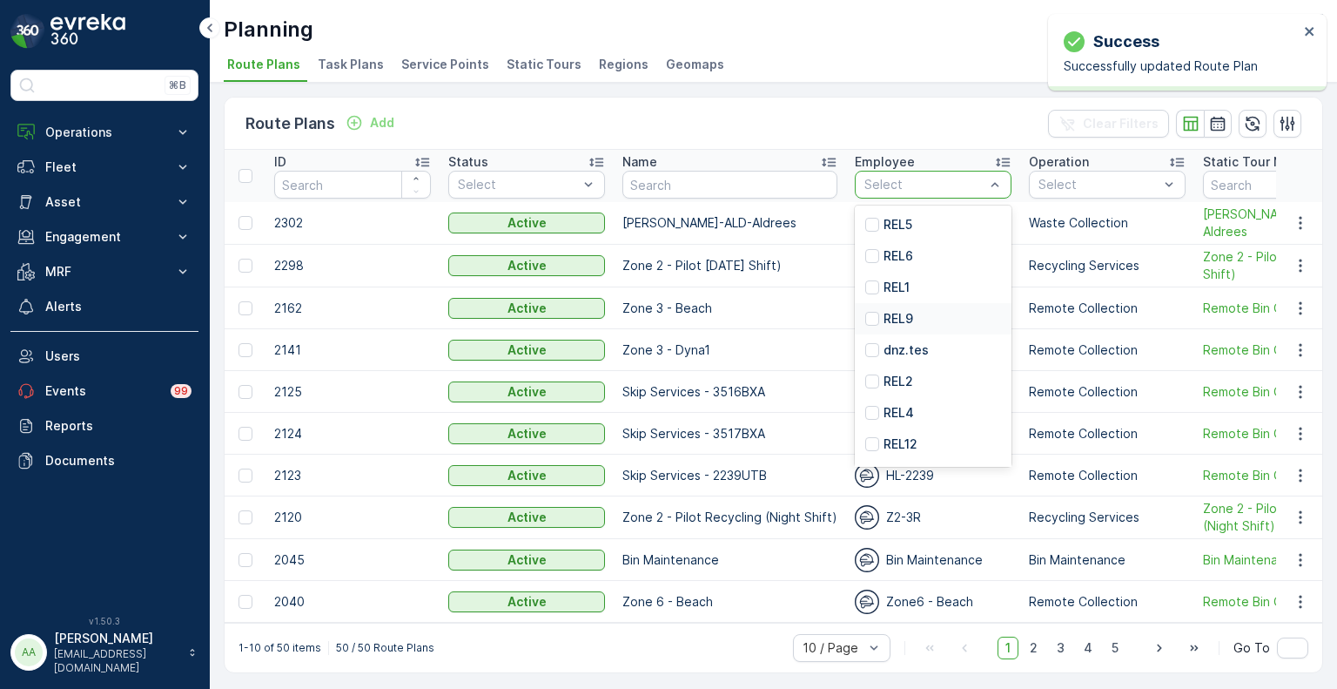
click at [904, 310] on p "REL9" at bounding box center [899, 318] width 30 height 17
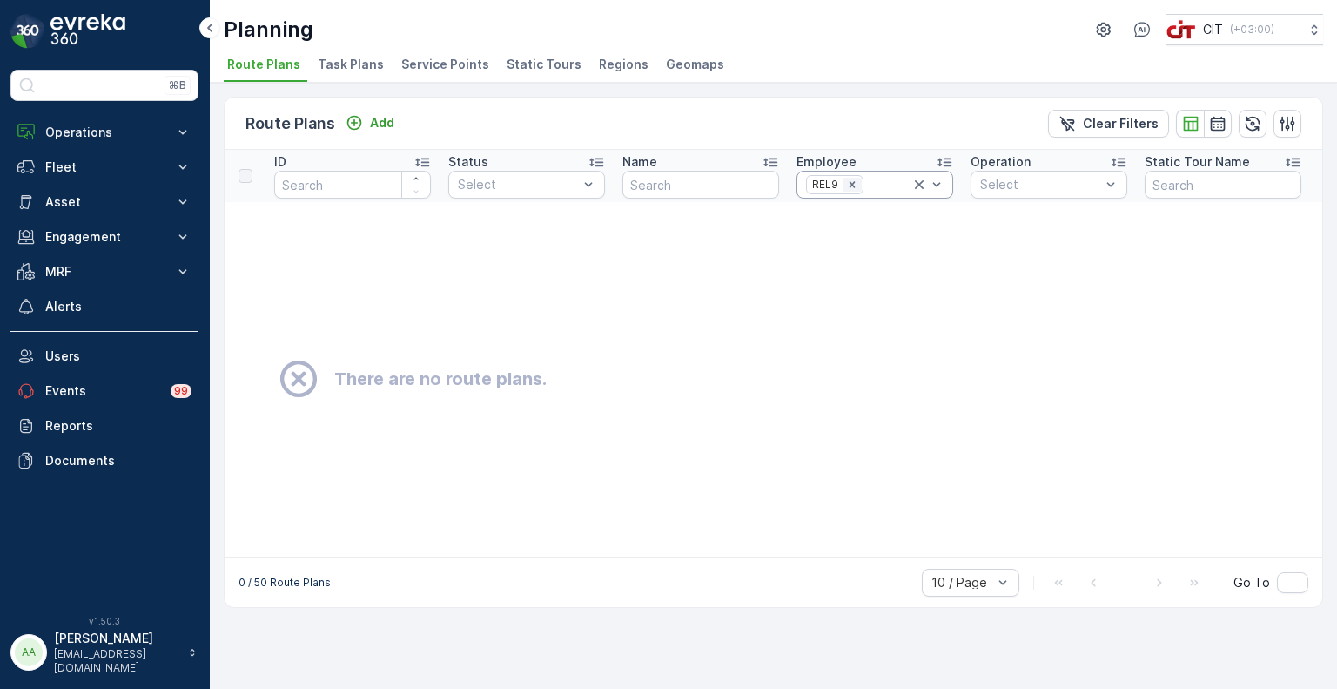
click at [849, 185] on icon "Remove REL9" at bounding box center [852, 184] width 6 height 6
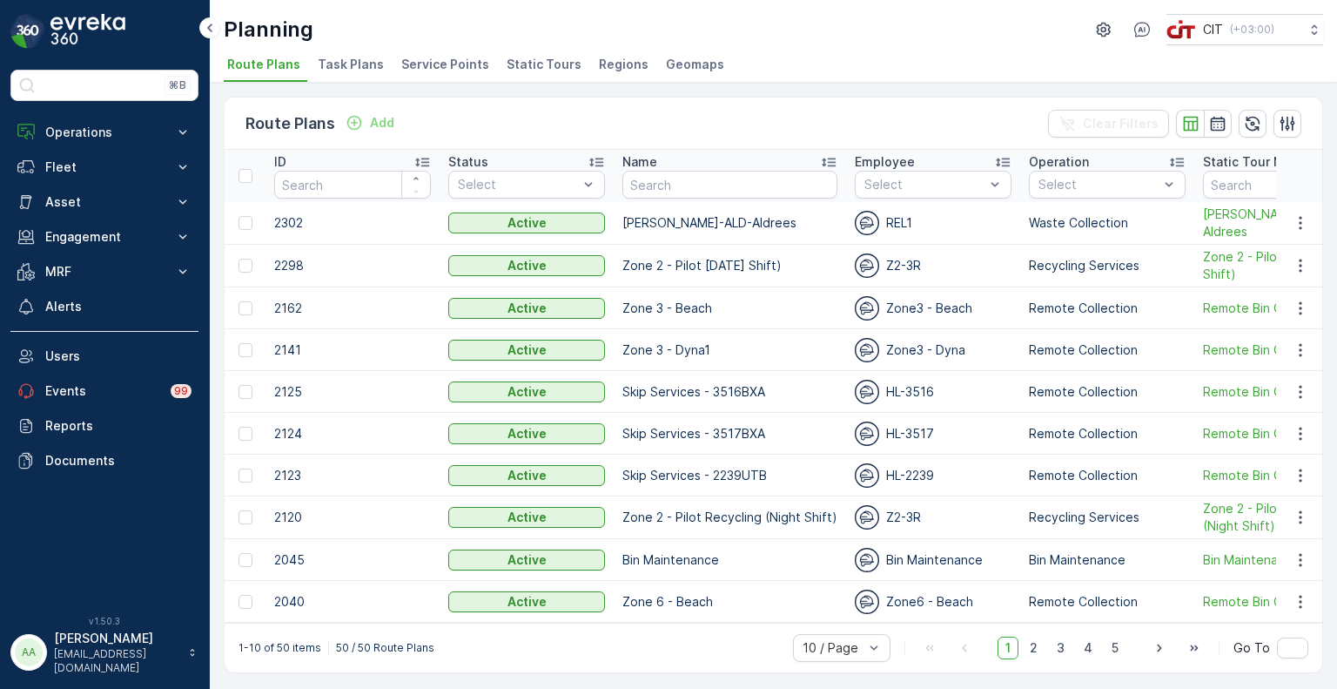
click at [855, 185] on div "Select" at bounding box center [933, 185] width 157 height 28
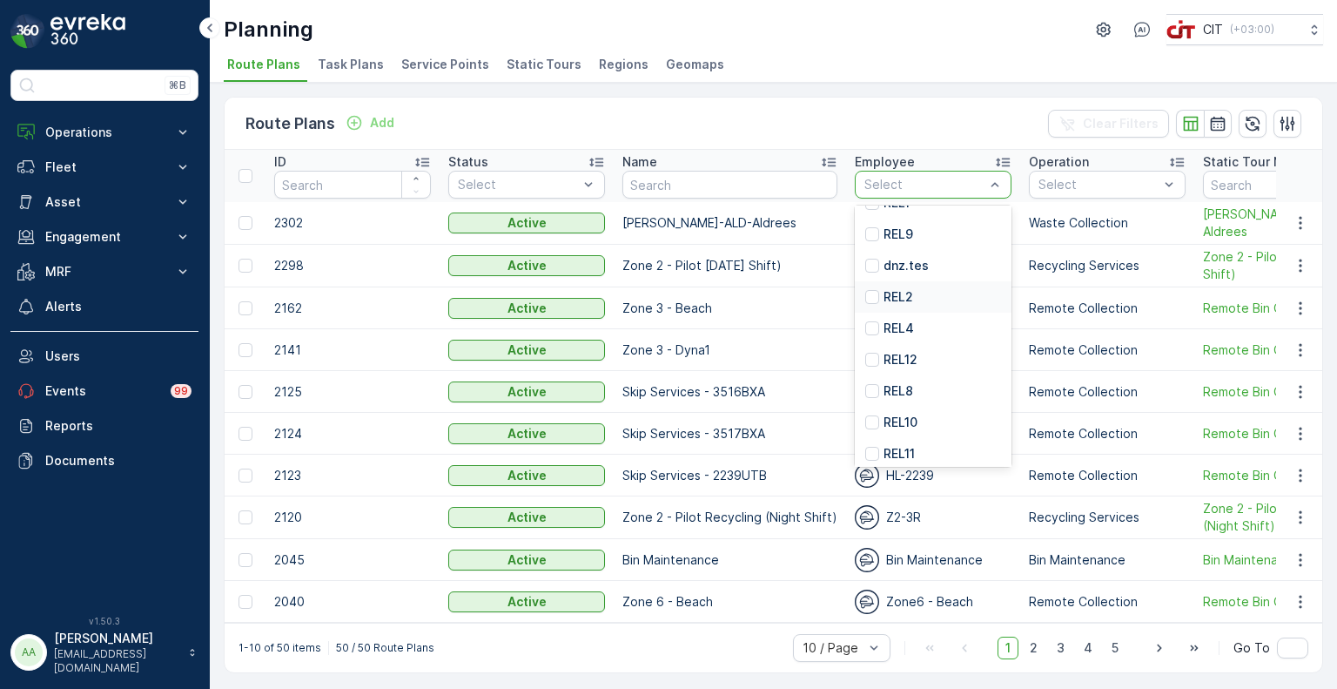
scroll to position [87, 0]
click at [916, 416] on div "REL10" at bounding box center [933, 419] width 157 height 31
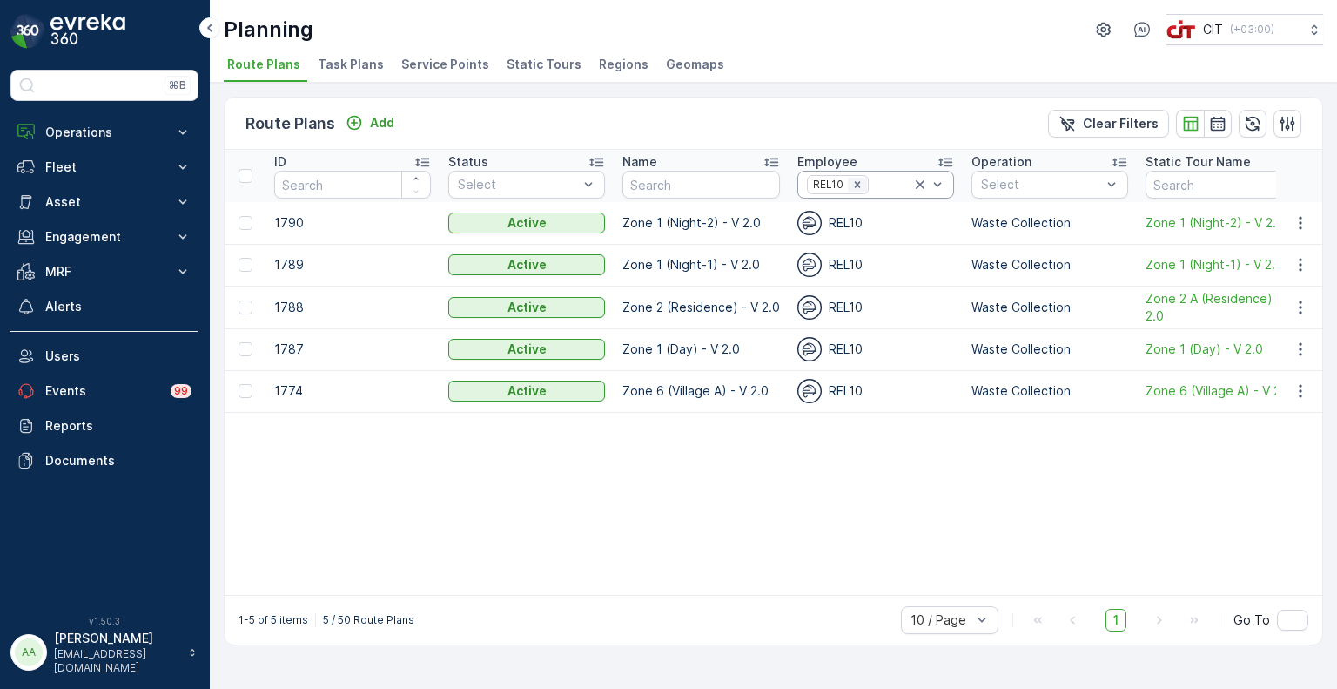
click at [859, 185] on icon "Remove REL10" at bounding box center [858, 185] width 12 height 12
